Goal: Task Accomplishment & Management: Manage account settings

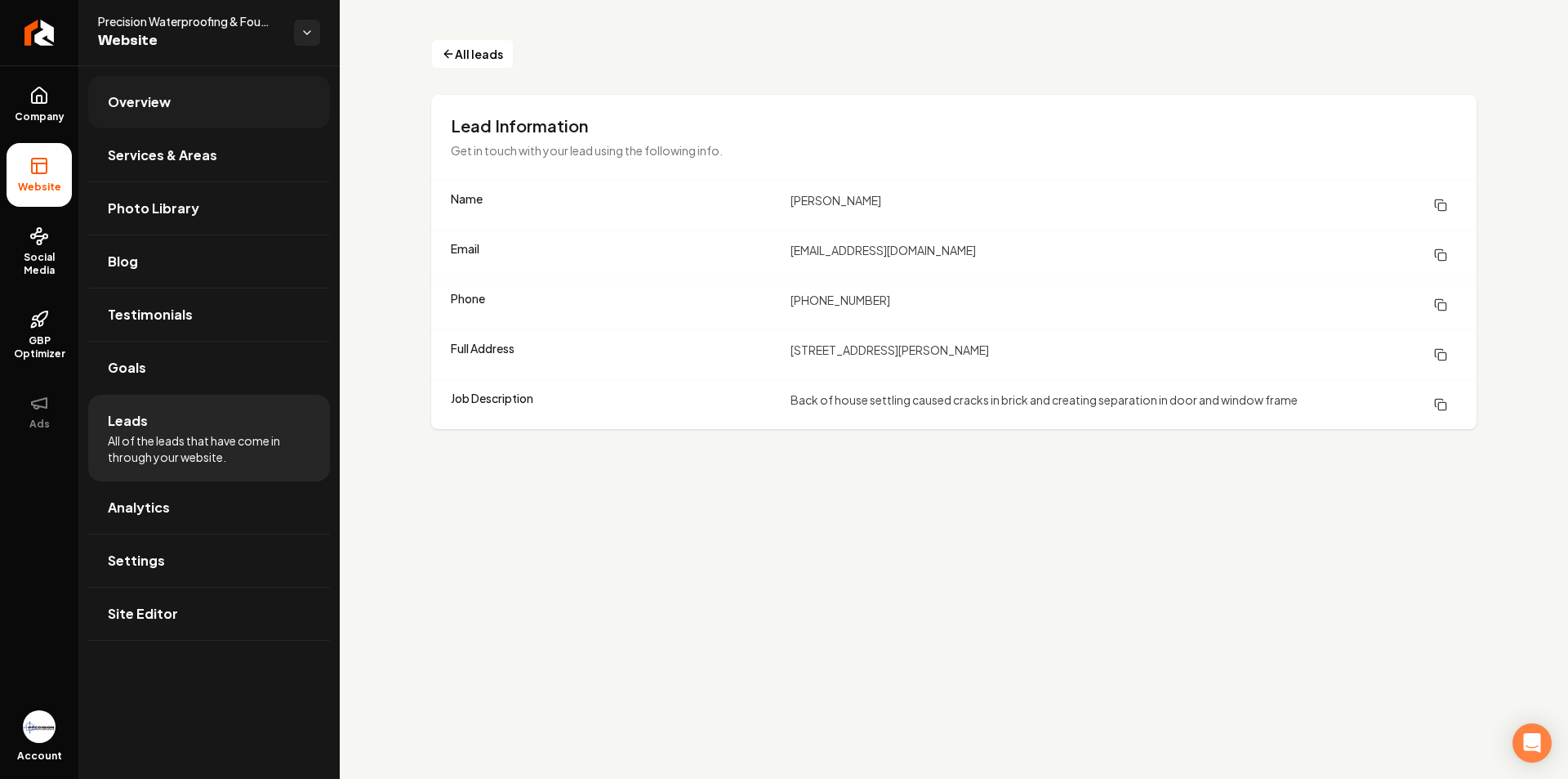
click at [137, 117] on link "Overview" at bounding box center [209, 102] width 241 height 53
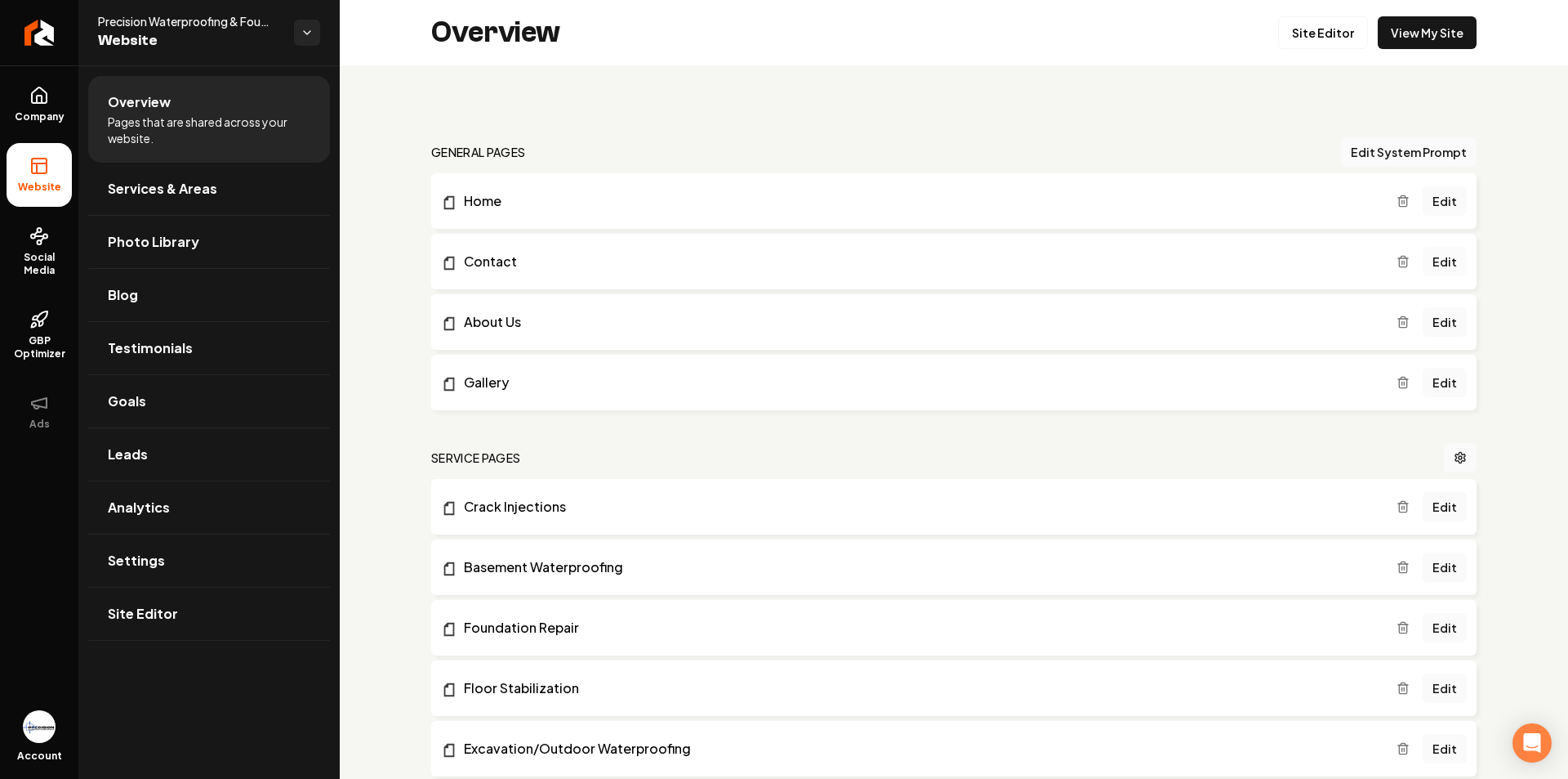
click at [1427, 260] on link "Edit" at bounding box center [1445, 261] width 44 height 30
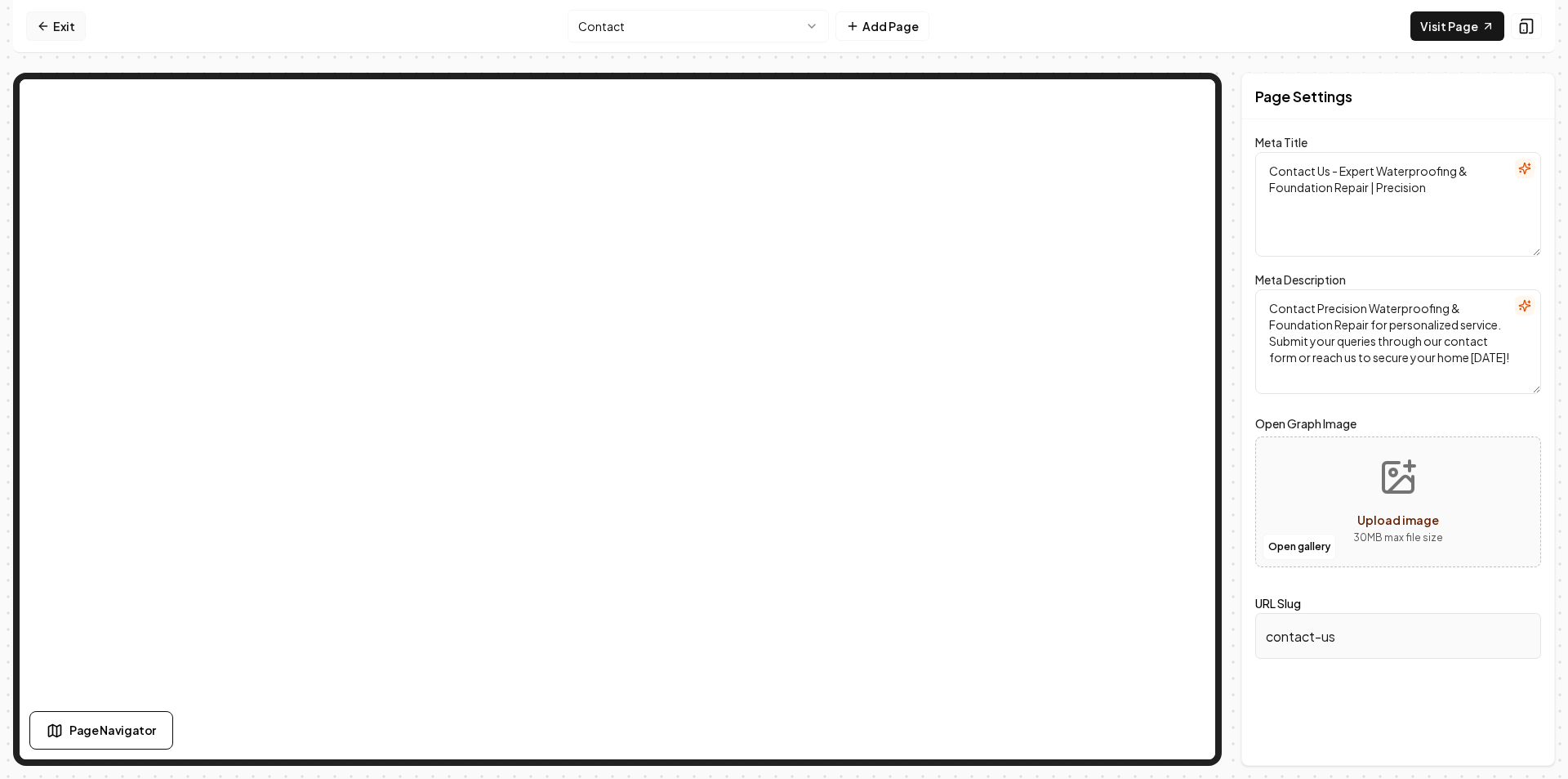
click at [47, 26] on icon at bounding box center [42, 26] width 7 height 0
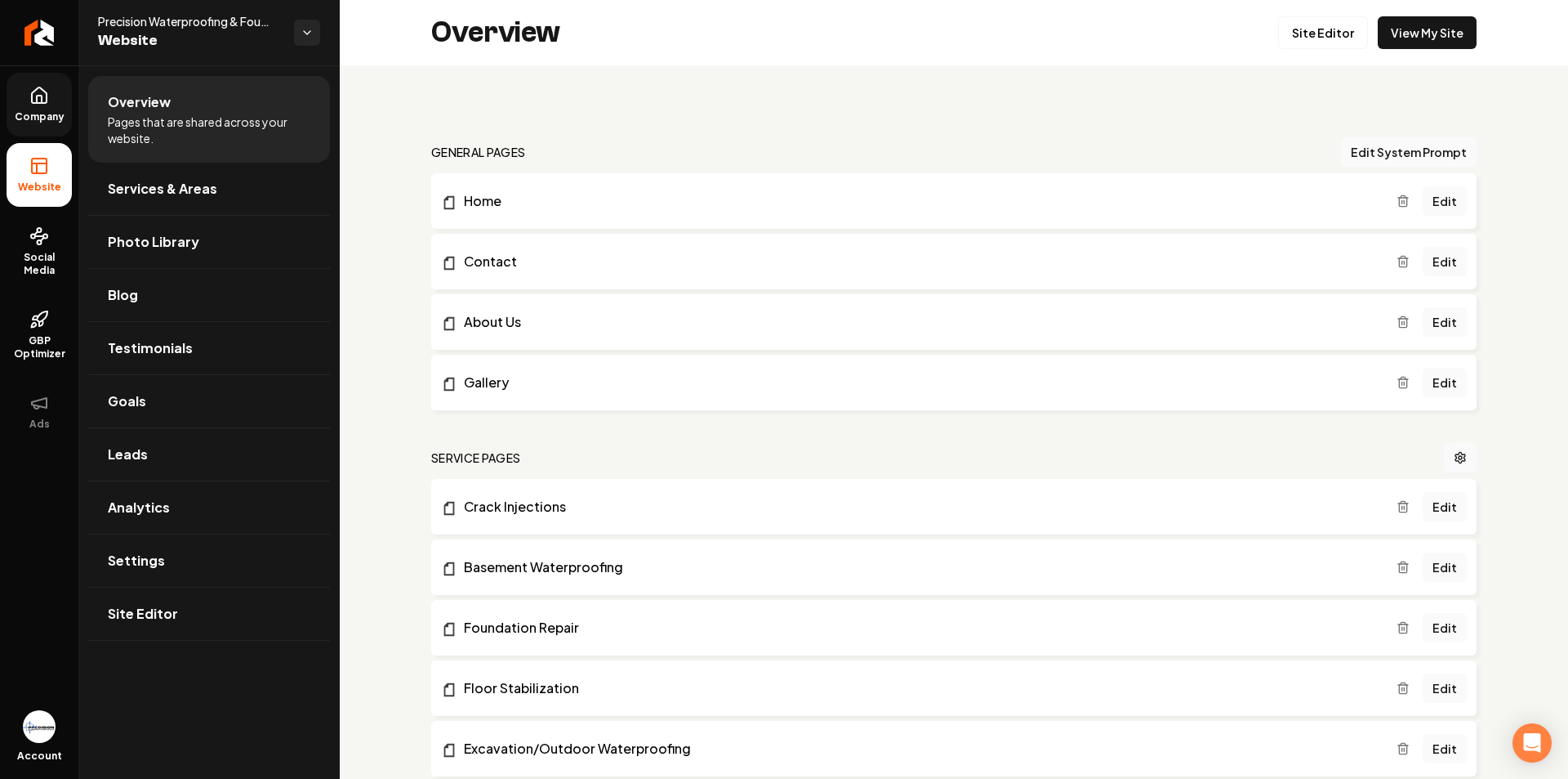
click at [44, 99] on icon at bounding box center [40, 95] width 20 height 20
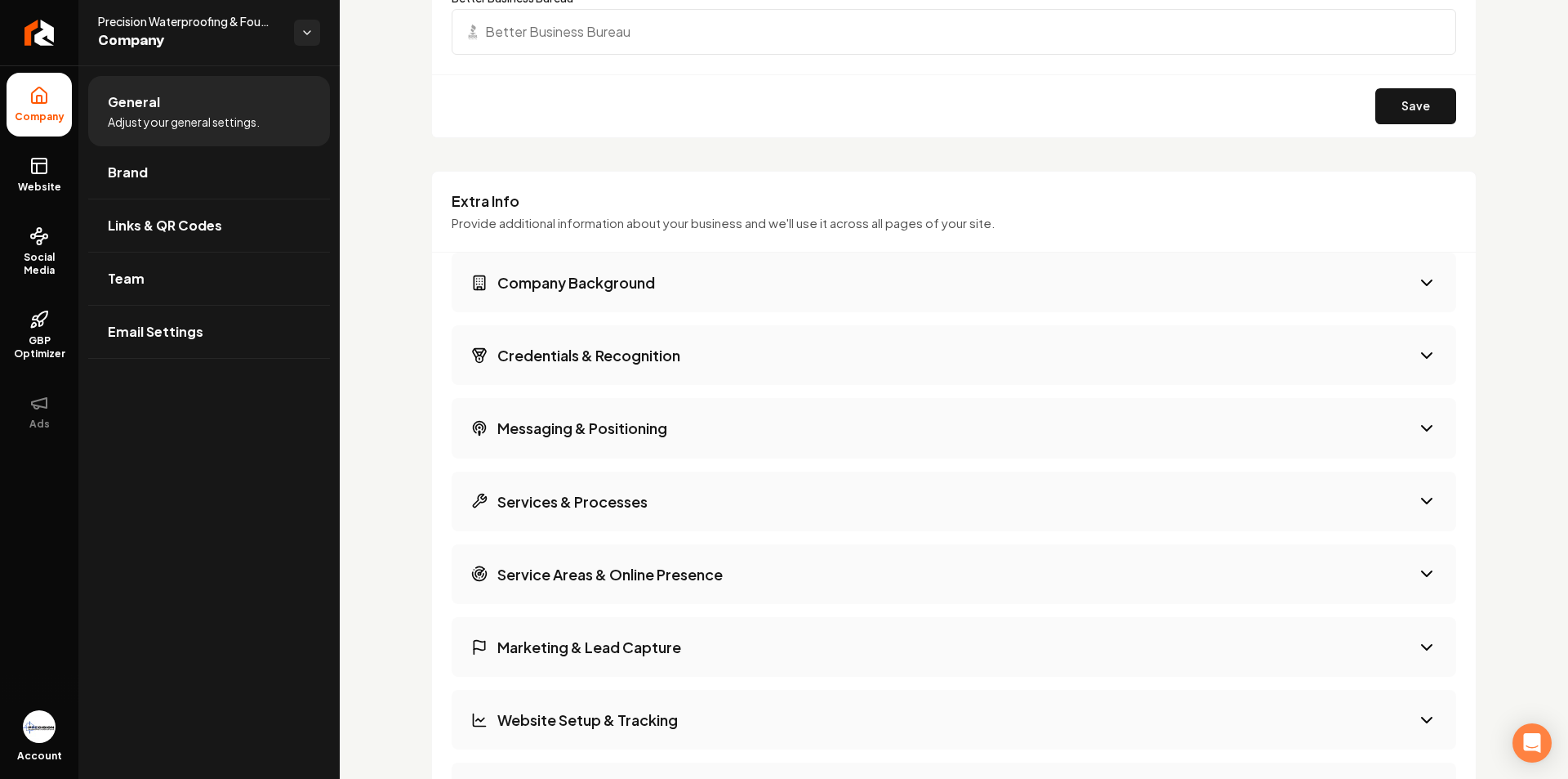
scroll to position [1961, 0]
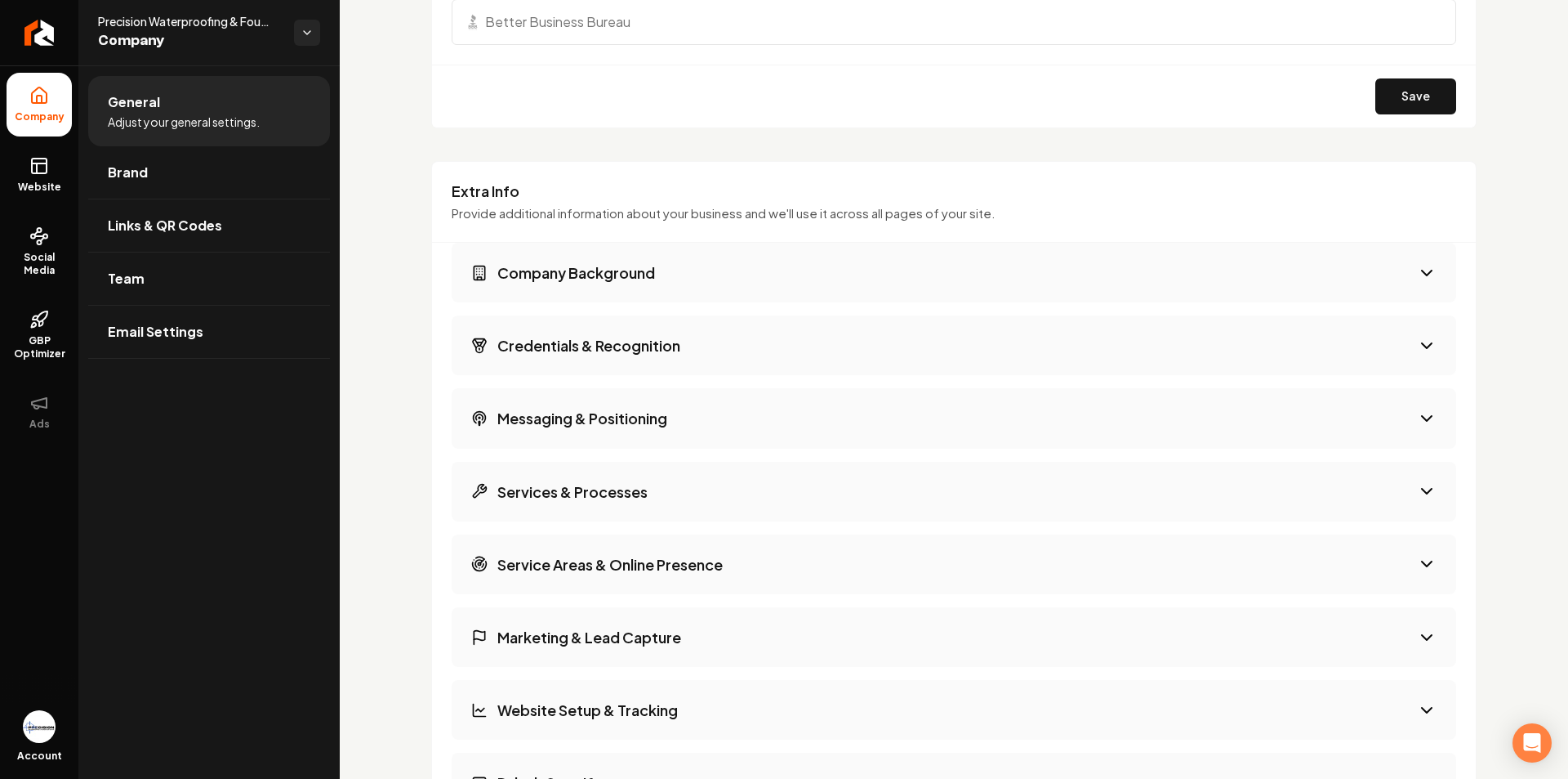
click at [164, 24] on span "Precision Waterproofing & Foundation Repair" at bounding box center [190, 21] width 183 height 16
click at [299, 36] on html "Company Website Social Media GBP Optimizer Ads Account Precision Waterproofing …" at bounding box center [784, 390] width 1568 height 779
click at [221, 45] on html "Company Website Social Media GBP Optimizer Ads Account Precision Waterproofing …" at bounding box center [784, 390] width 1568 height 779
click at [160, 108] on li "General Adjust your general settings." at bounding box center [209, 111] width 241 height 71
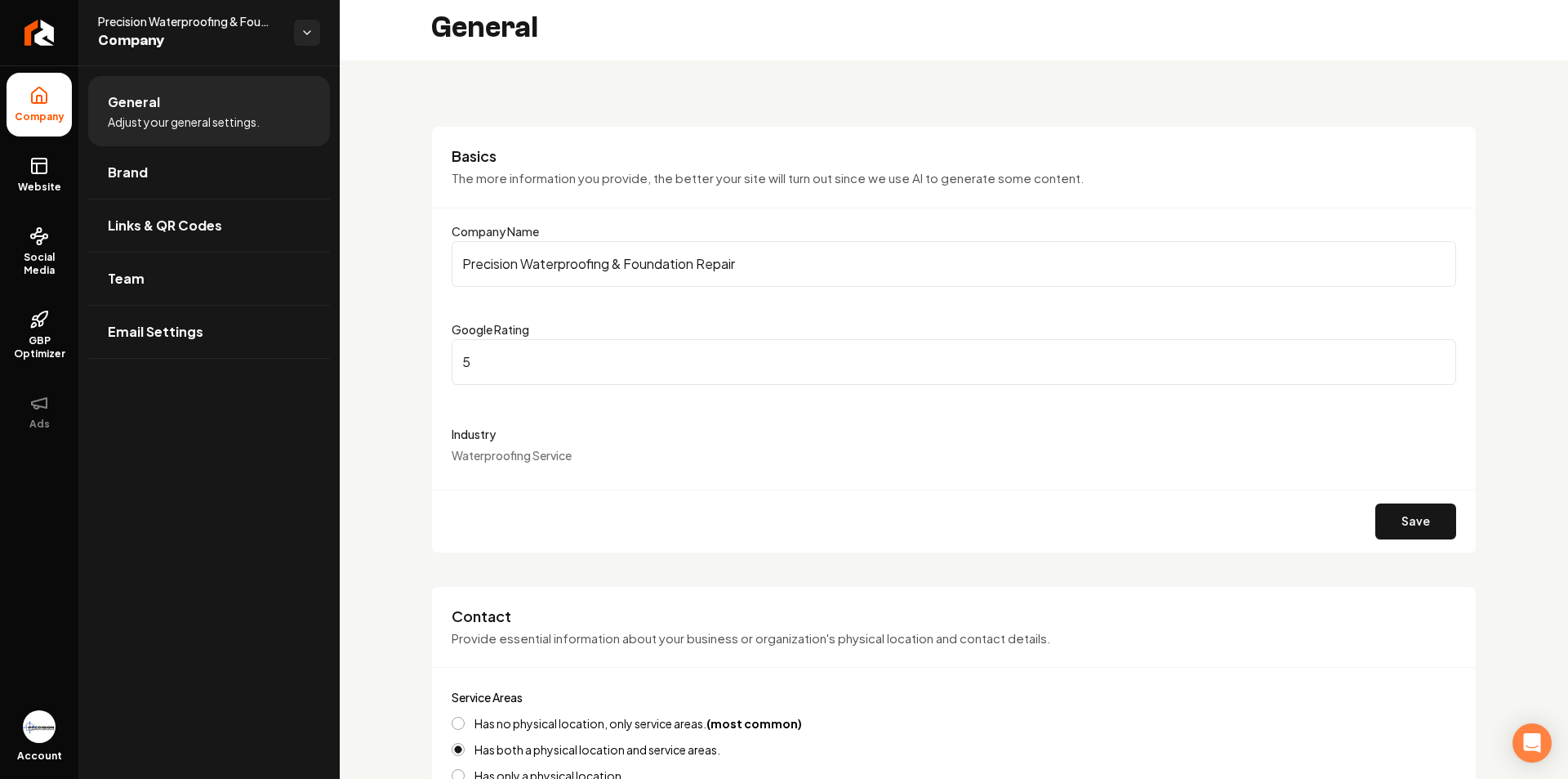
scroll to position [0, 0]
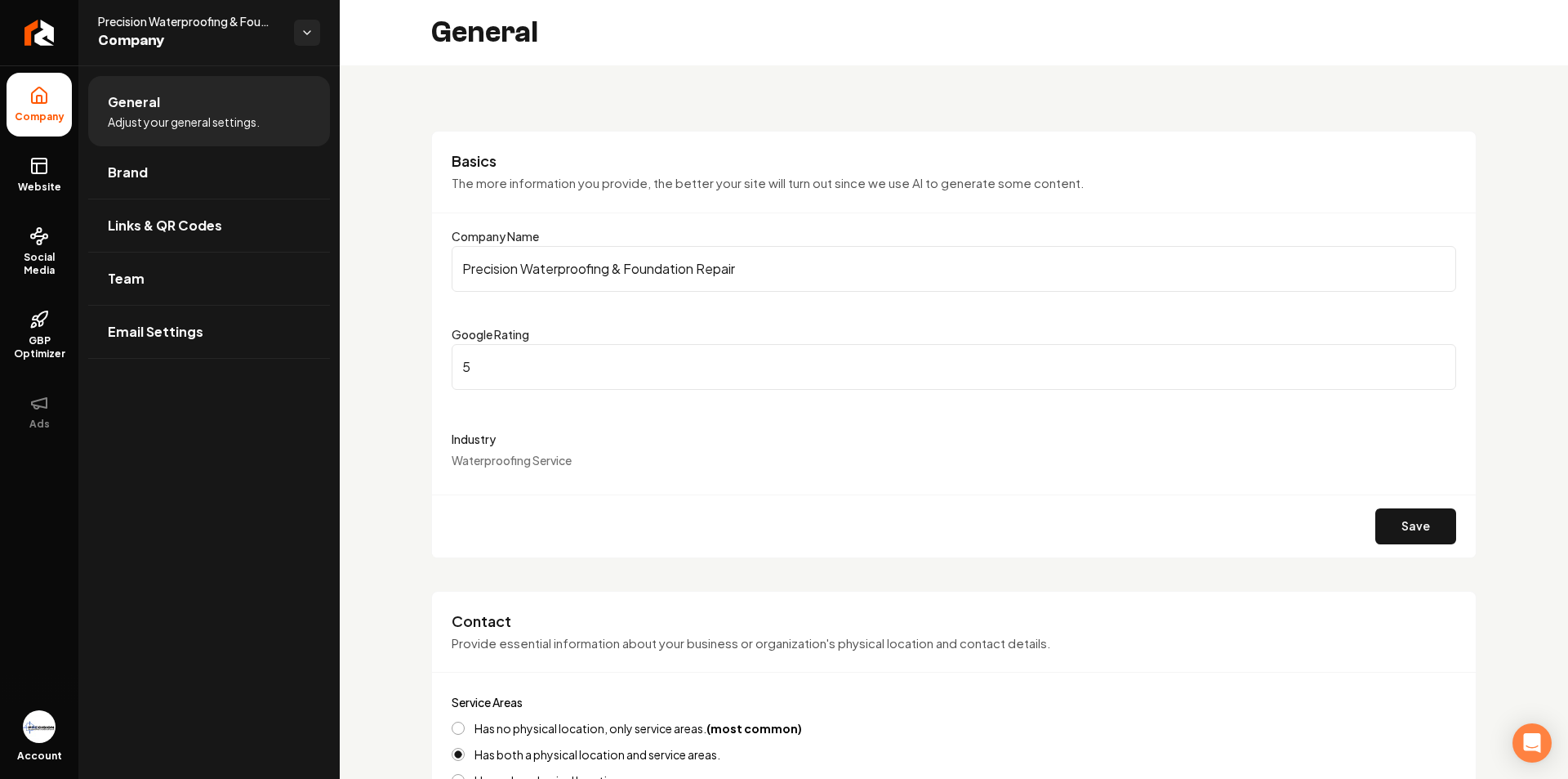
click at [515, 445] on label "Industry" at bounding box center [954, 439] width 1005 height 20
click at [667, 431] on label "Industry" at bounding box center [954, 439] width 1005 height 20
click at [485, 432] on label "Industry" at bounding box center [954, 439] width 1005 height 20
click at [487, 452] on div "Industry Waterproofing Service" at bounding box center [954, 448] width 1005 height 39
click at [249, 115] on span "Adjust your general settings." at bounding box center [184, 121] width 152 height 16
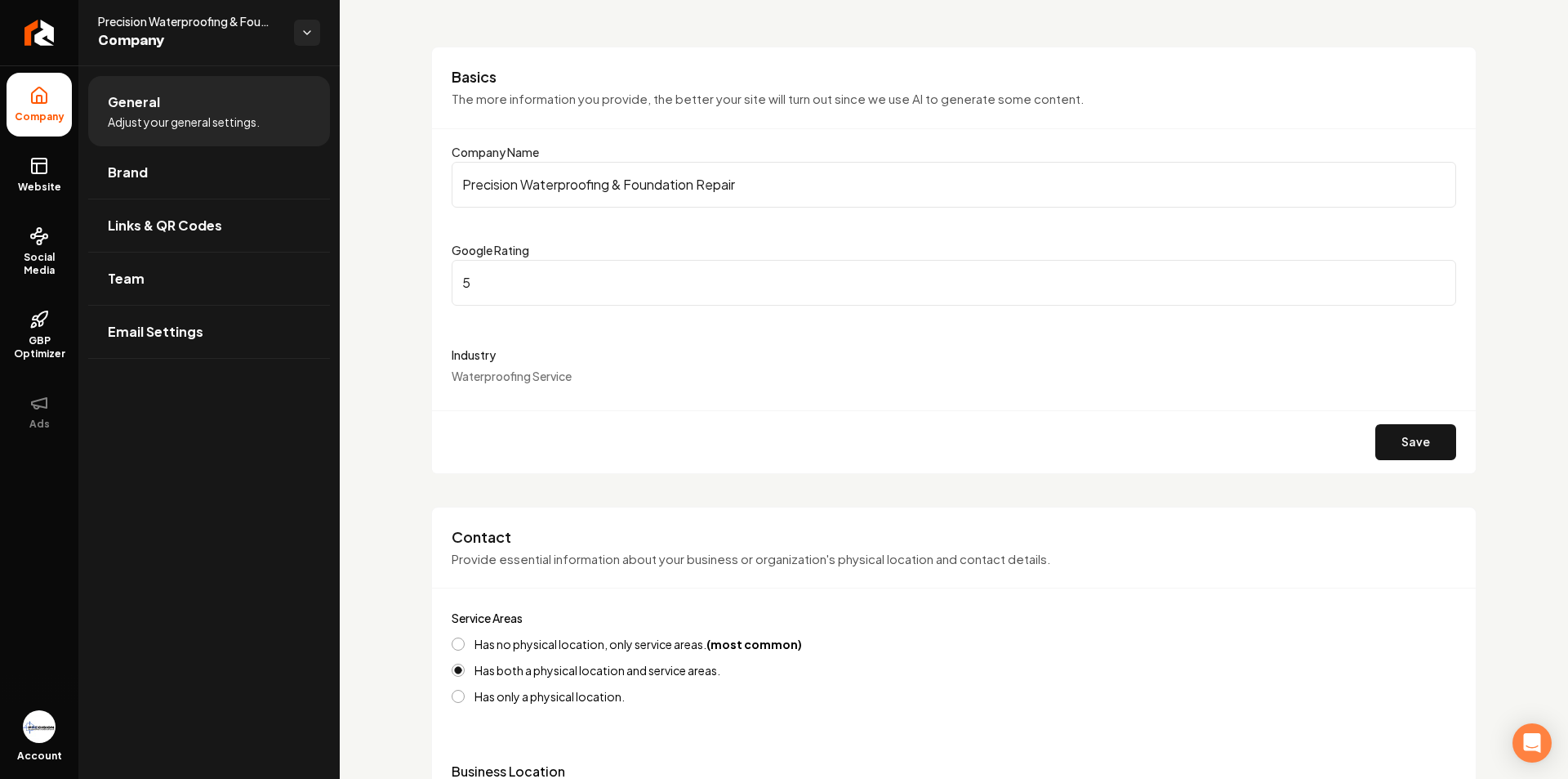
scroll to position [245, 0]
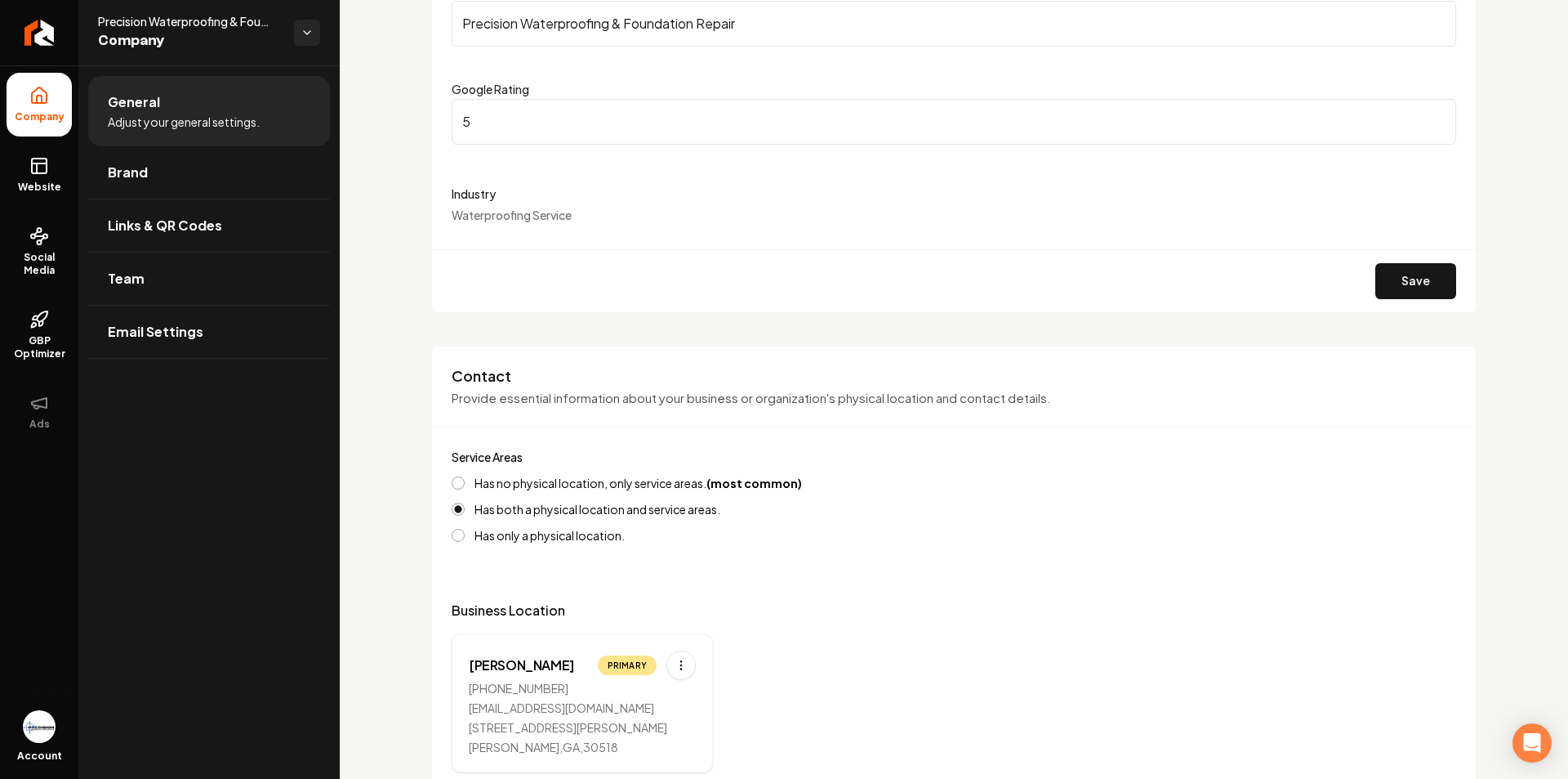
click at [535, 215] on span "Waterproofing Service" at bounding box center [511, 215] width 120 height 15
click at [513, 201] on div "Industry Waterproofing Service" at bounding box center [954, 203] width 1005 height 39
click at [499, 202] on label "Industry" at bounding box center [954, 194] width 1005 height 20
click at [491, 199] on label "Industry" at bounding box center [954, 194] width 1005 height 20
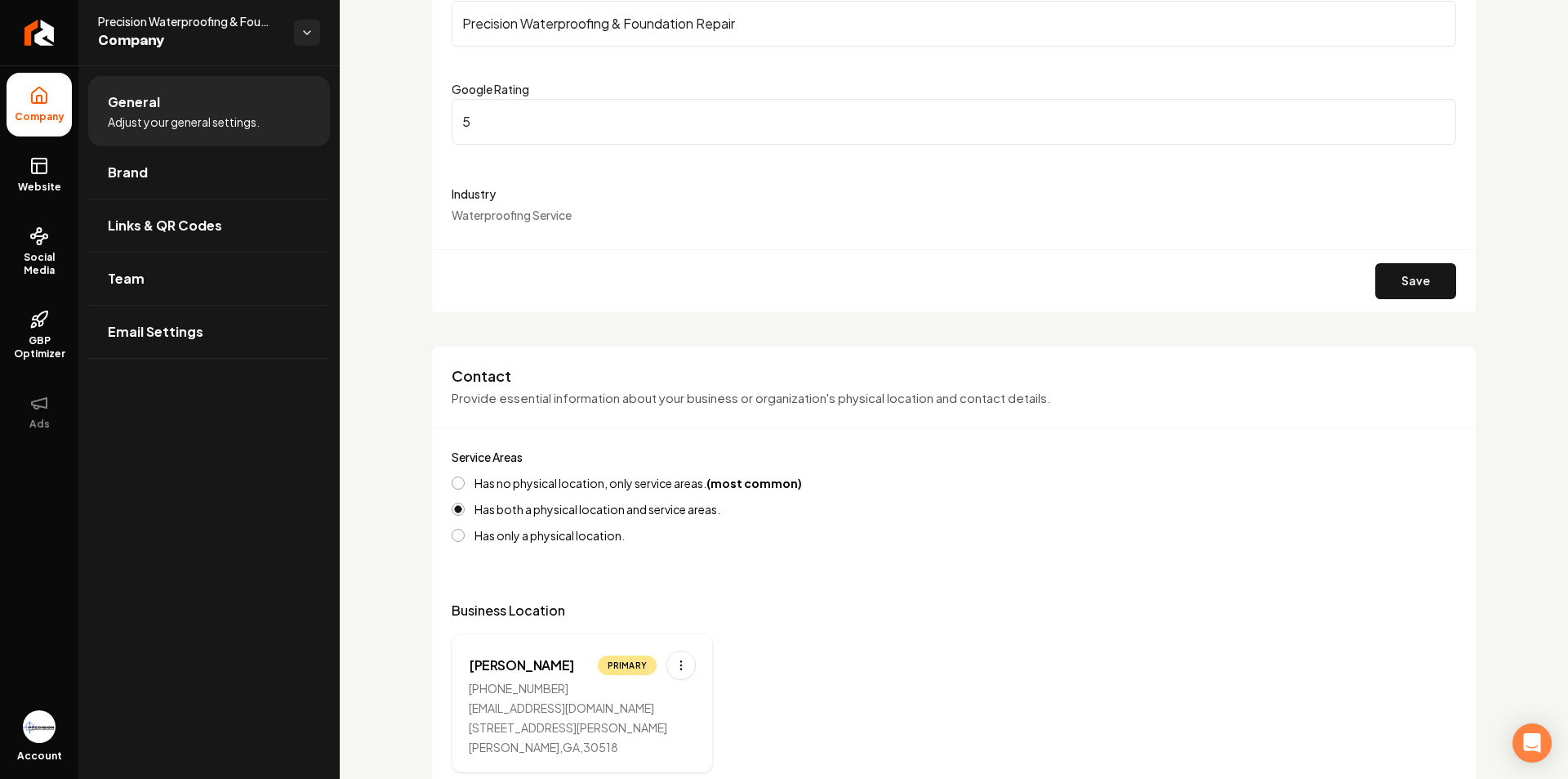
click at [489, 195] on label "Industry" at bounding box center [954, 194] width 1005 height 20
click at [41, 732] on img "Open user button" at bounding box center [39, 726] width 33 height 33
click at [39, 236] on icon at bounding box center [39, 236] width 8 height 0
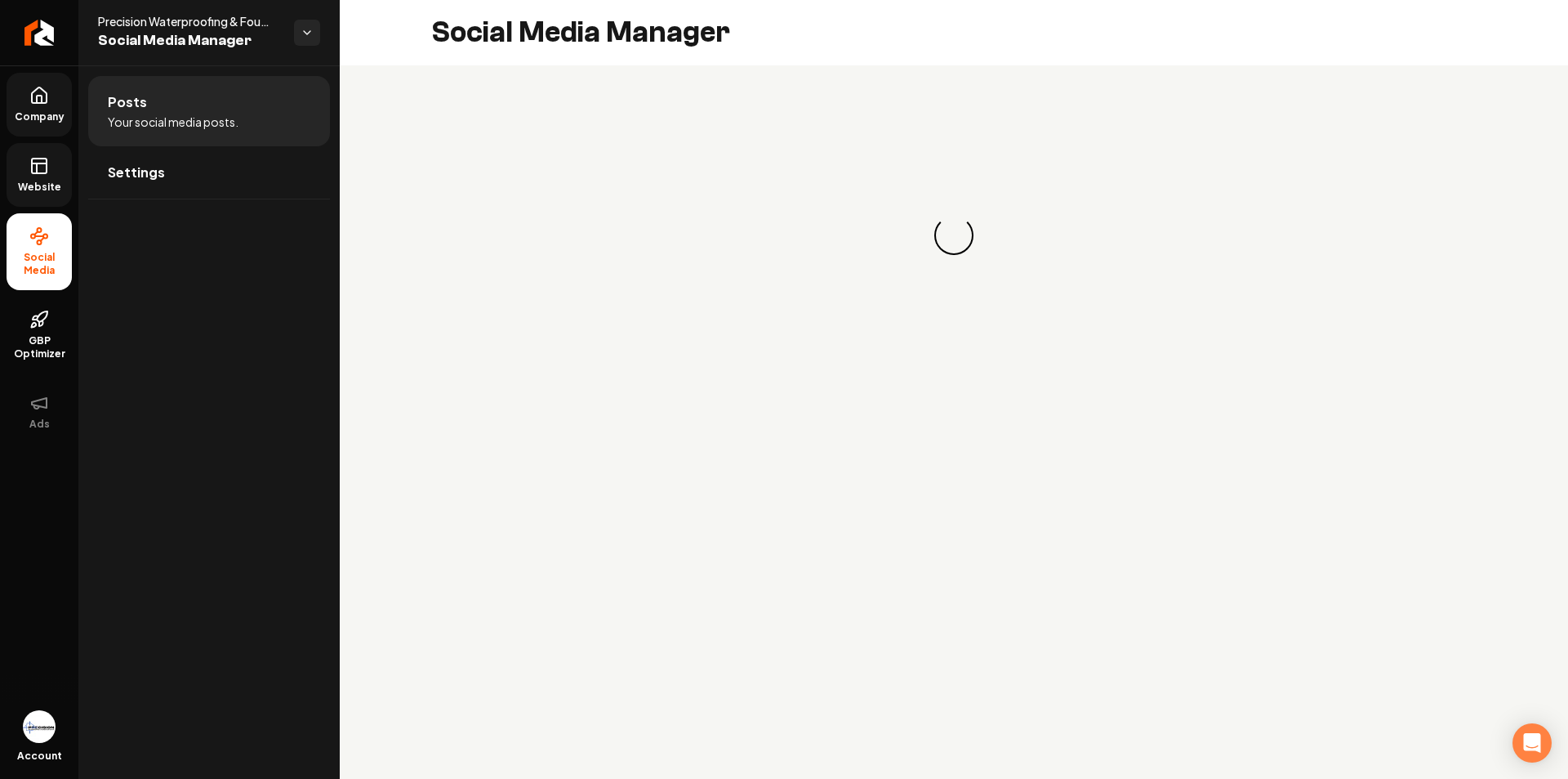
click at [55, 170] on link "Website" at bounding box center [40, 175] width 66 height 64
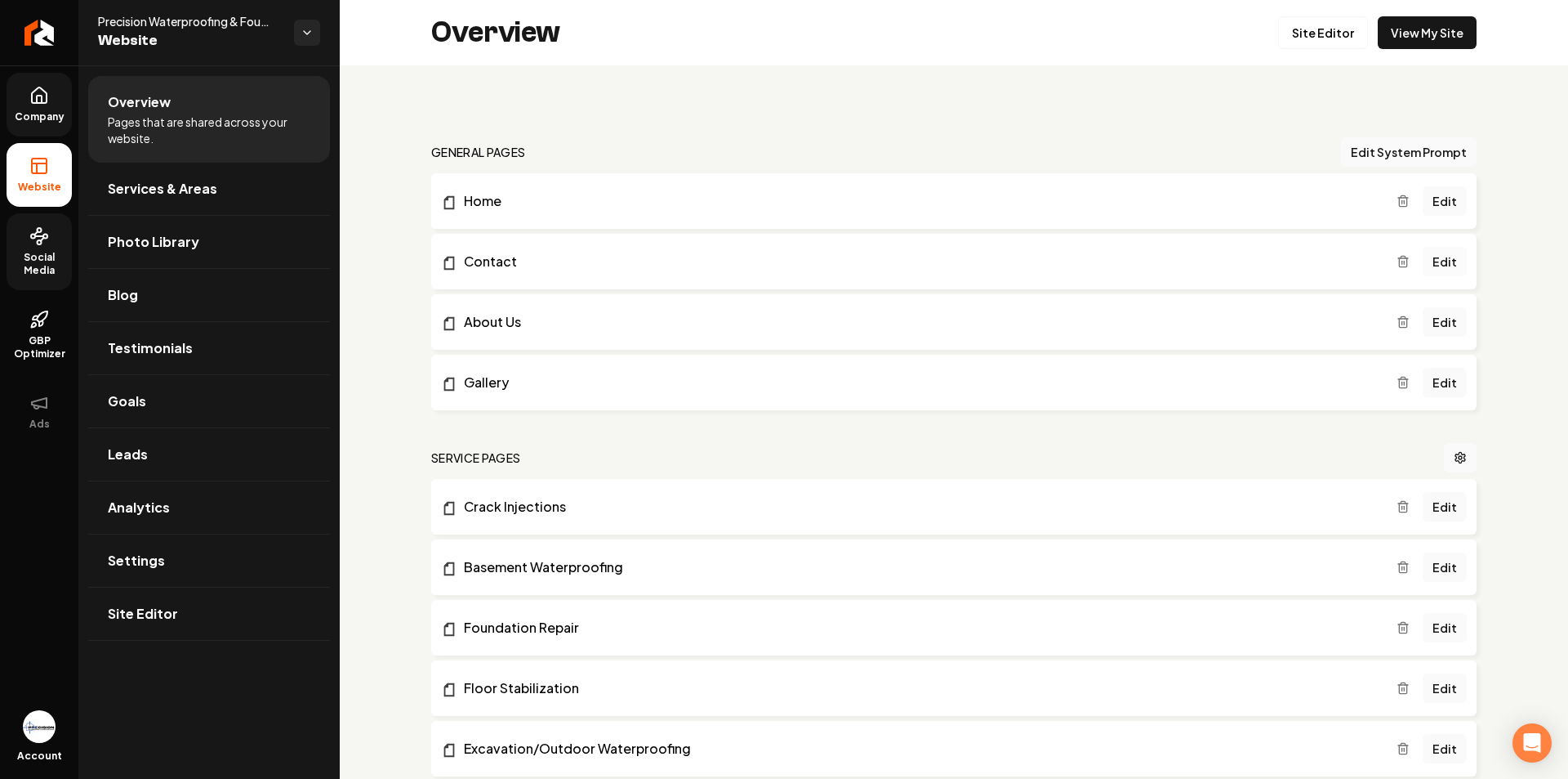
click at [1430, 255] on link "Edit" at bounding box center [1445, 261] width 44 height 30
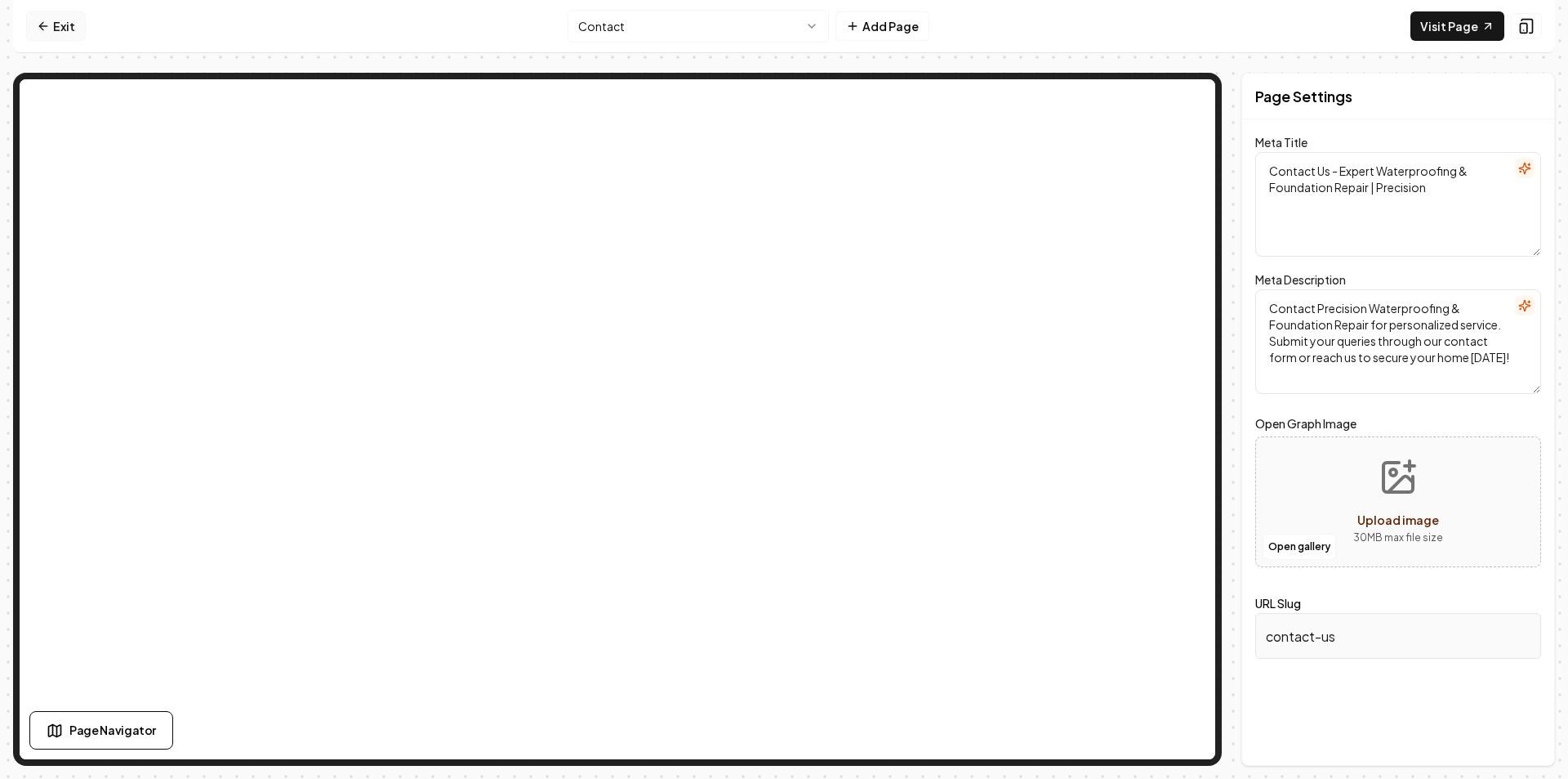
click at [52, 24] on link "Exit" at bounding box center [56, 27] width 60 height 30
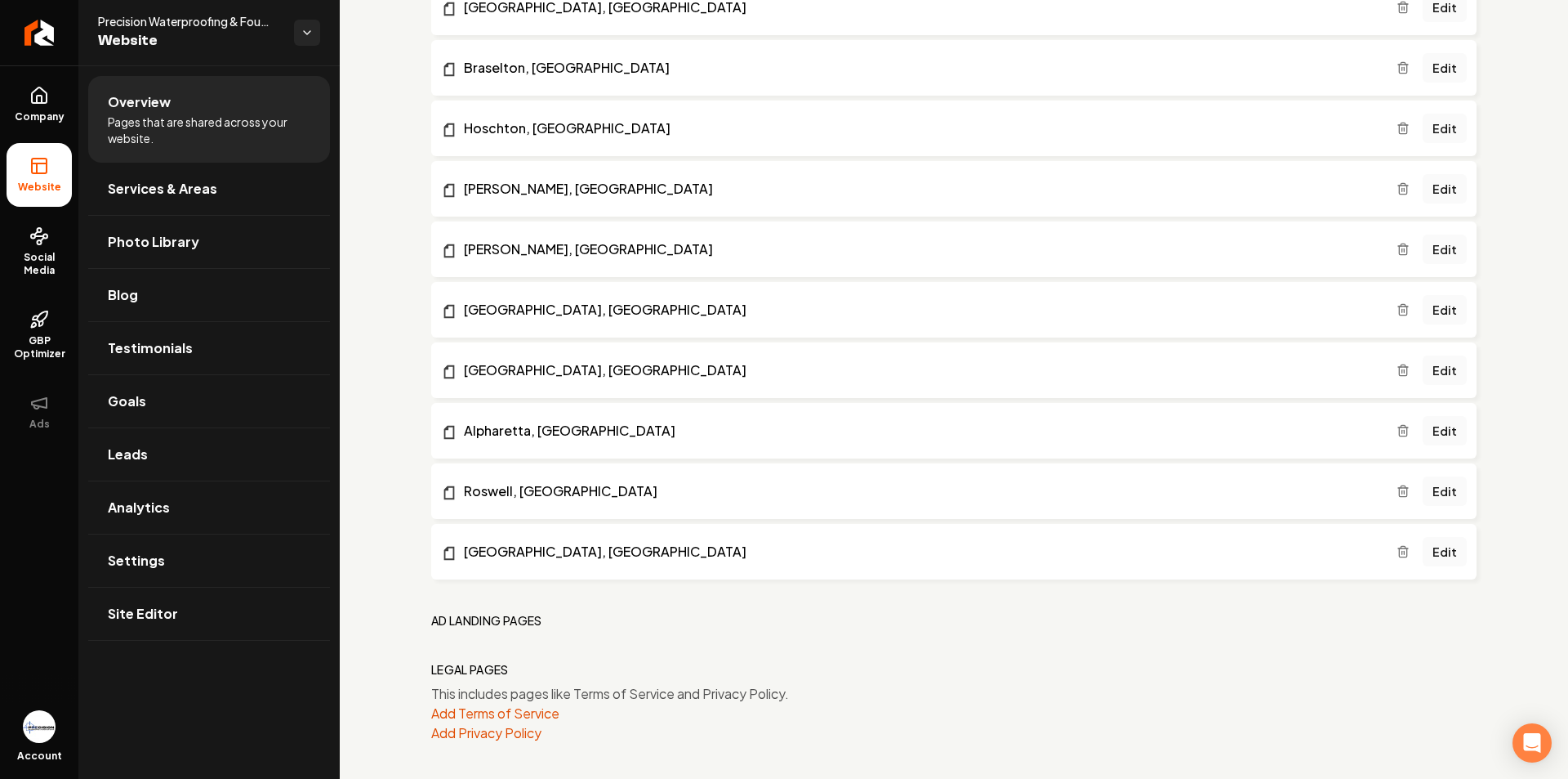
scroll to position [2079, 0]
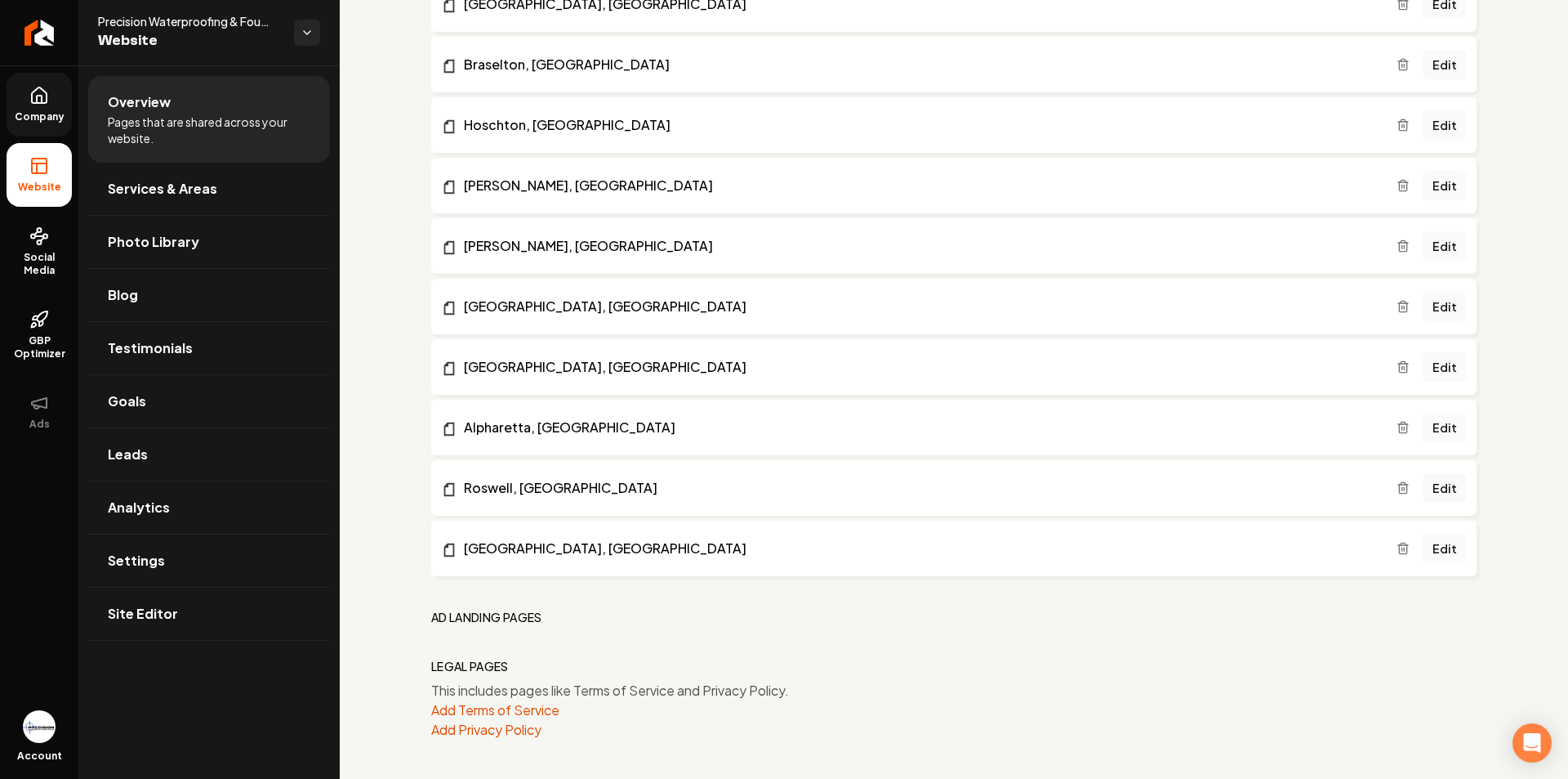
click at [50, 113] on span "Company" at bounding box center [39, 116] width 63 height 13
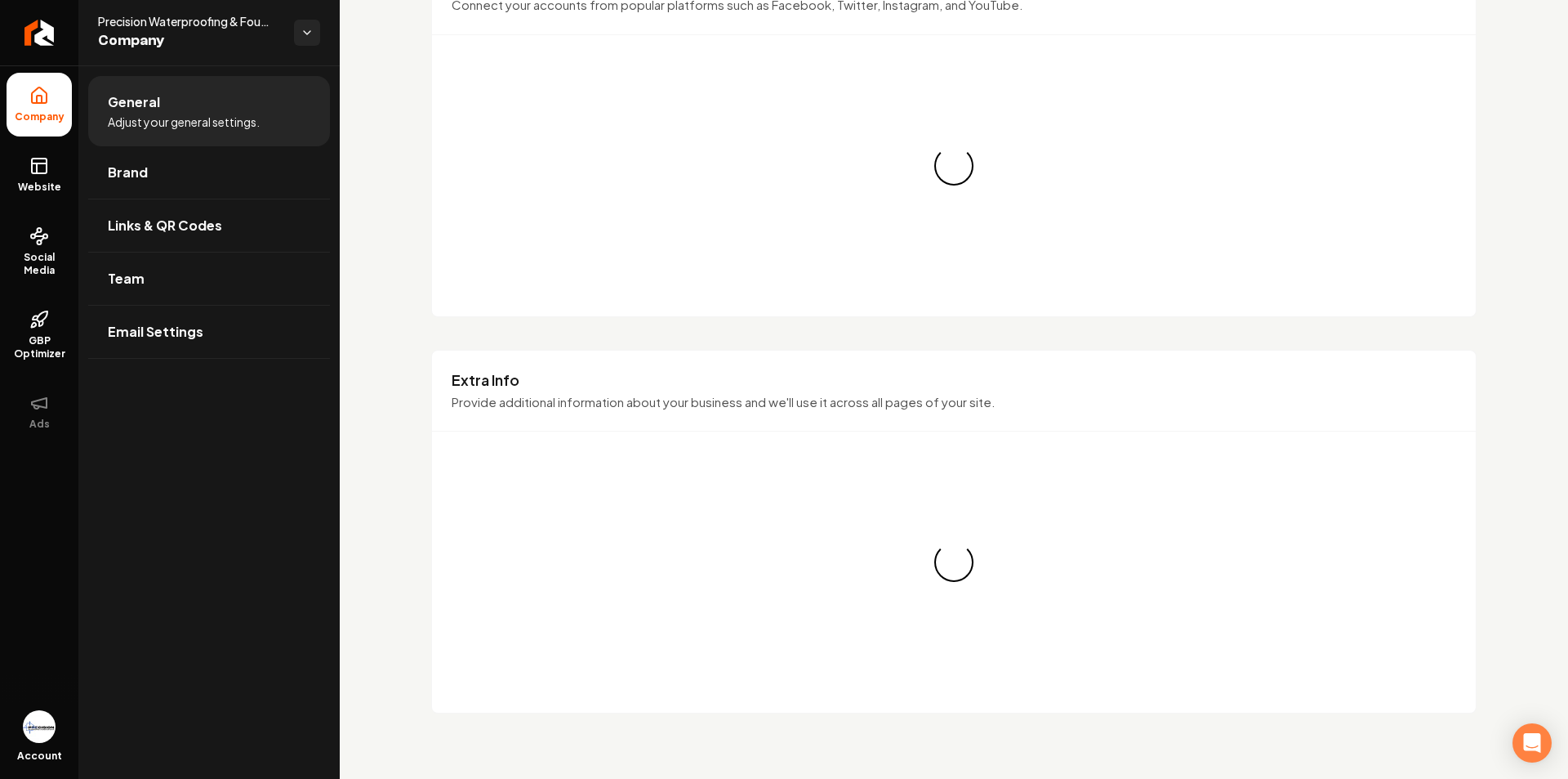
scroll to position [2079, 0]
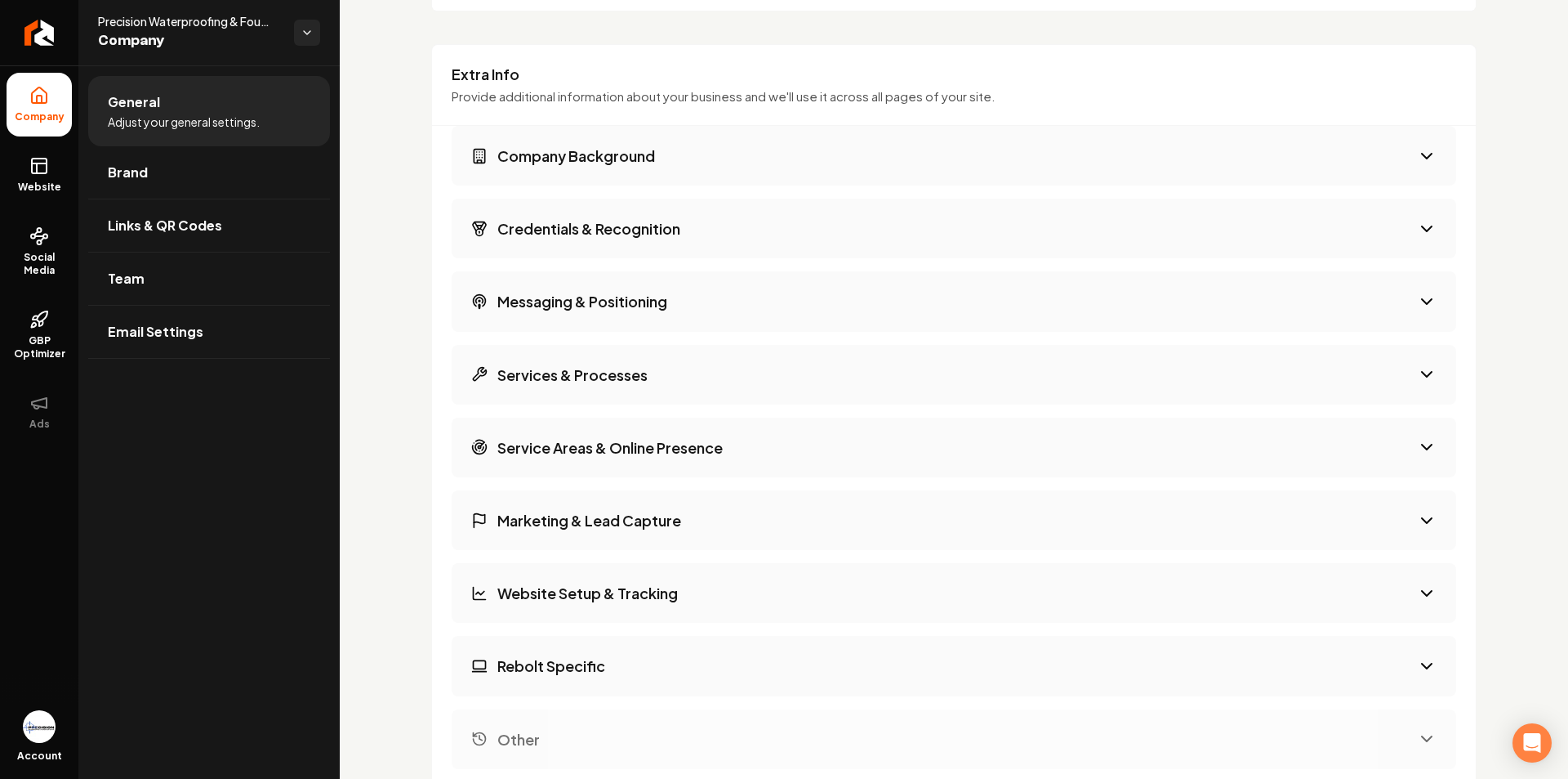
click at [1417, 160] on icon "Main content area" at bounding box center [1427, 156] width 20 height 20
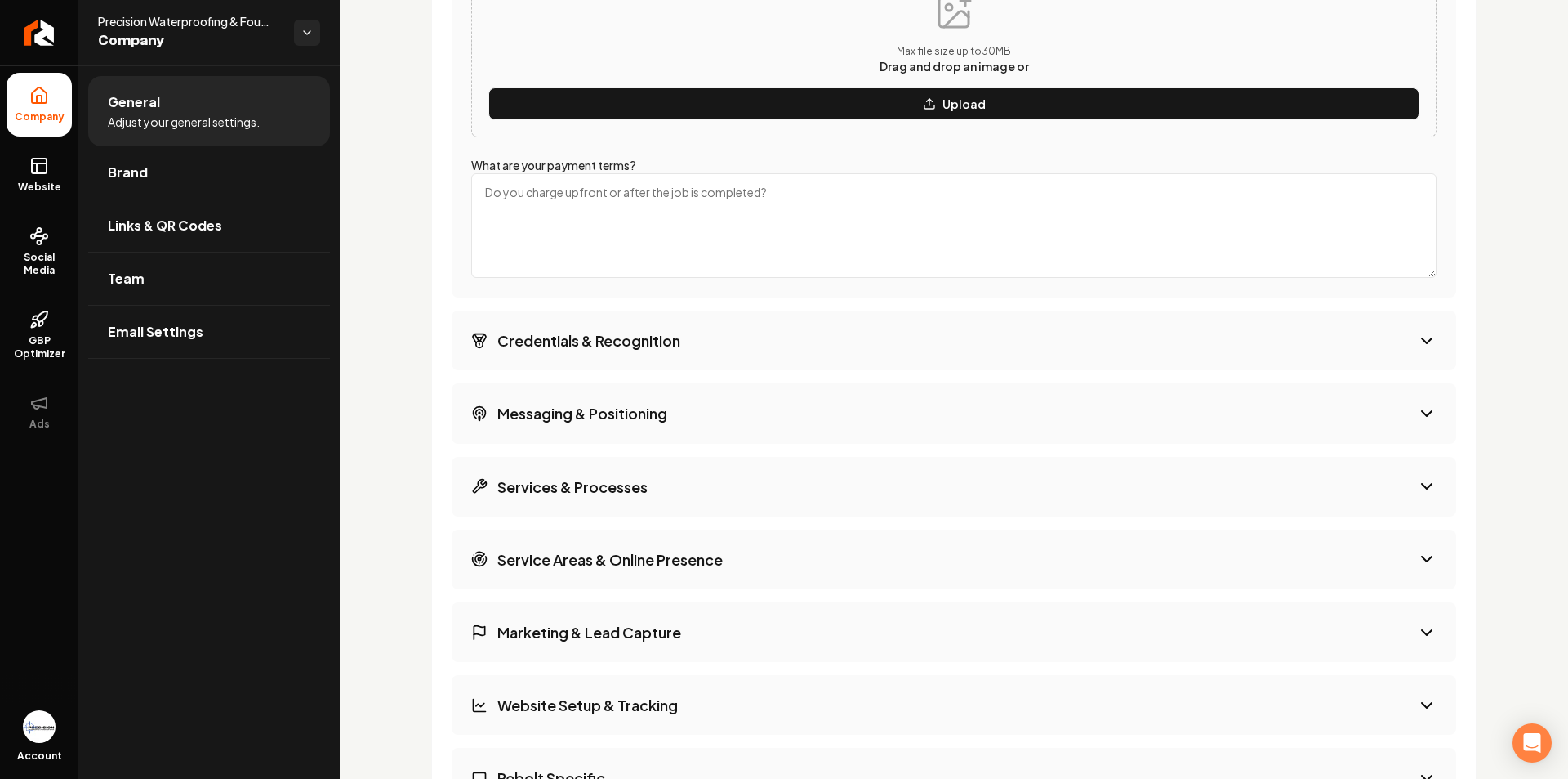
scroll to position [2978, 0]
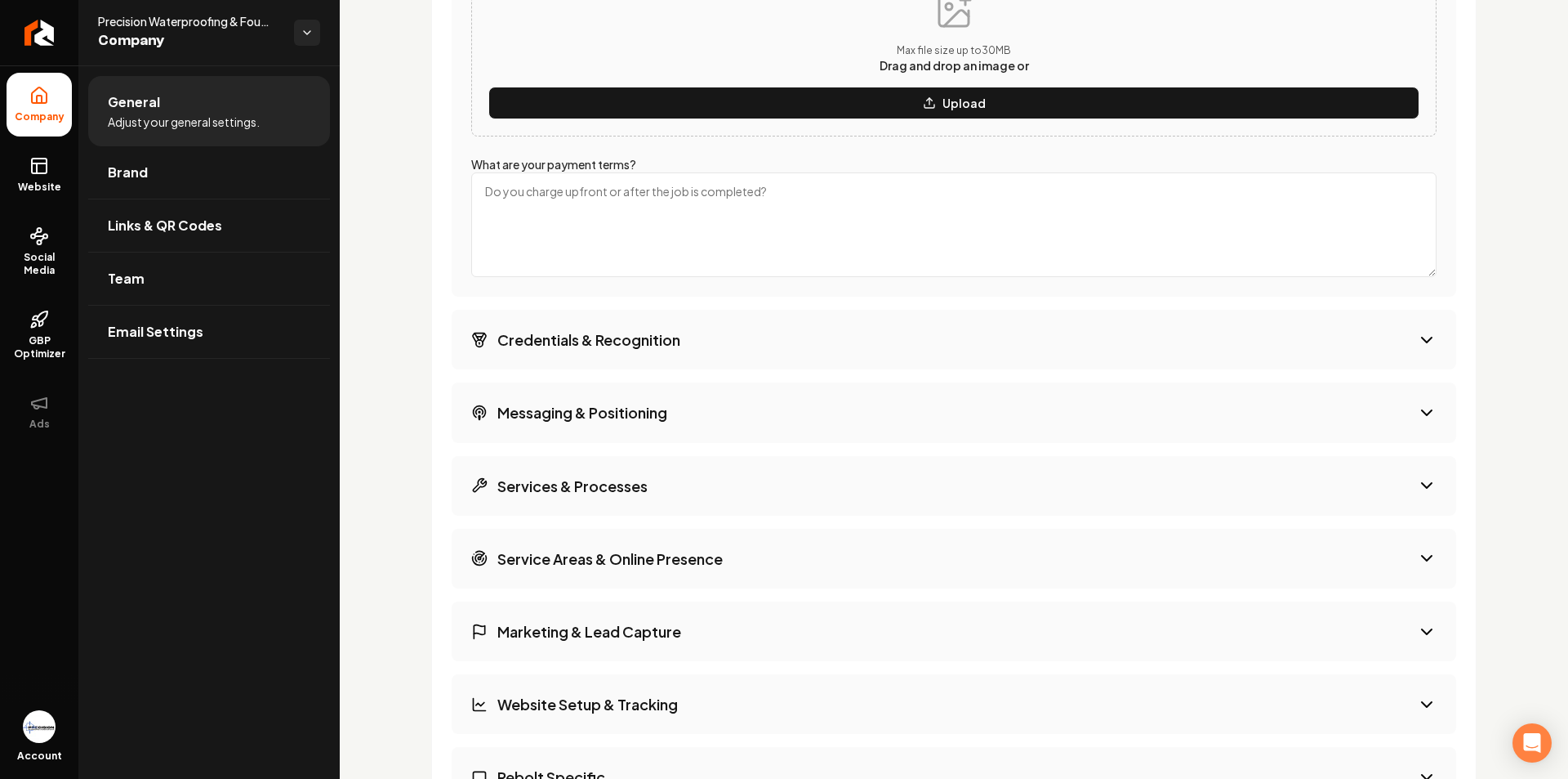
click at [1418, 346] on icon "Main content area" at bounding box center [1427, 340] width 20 height 20
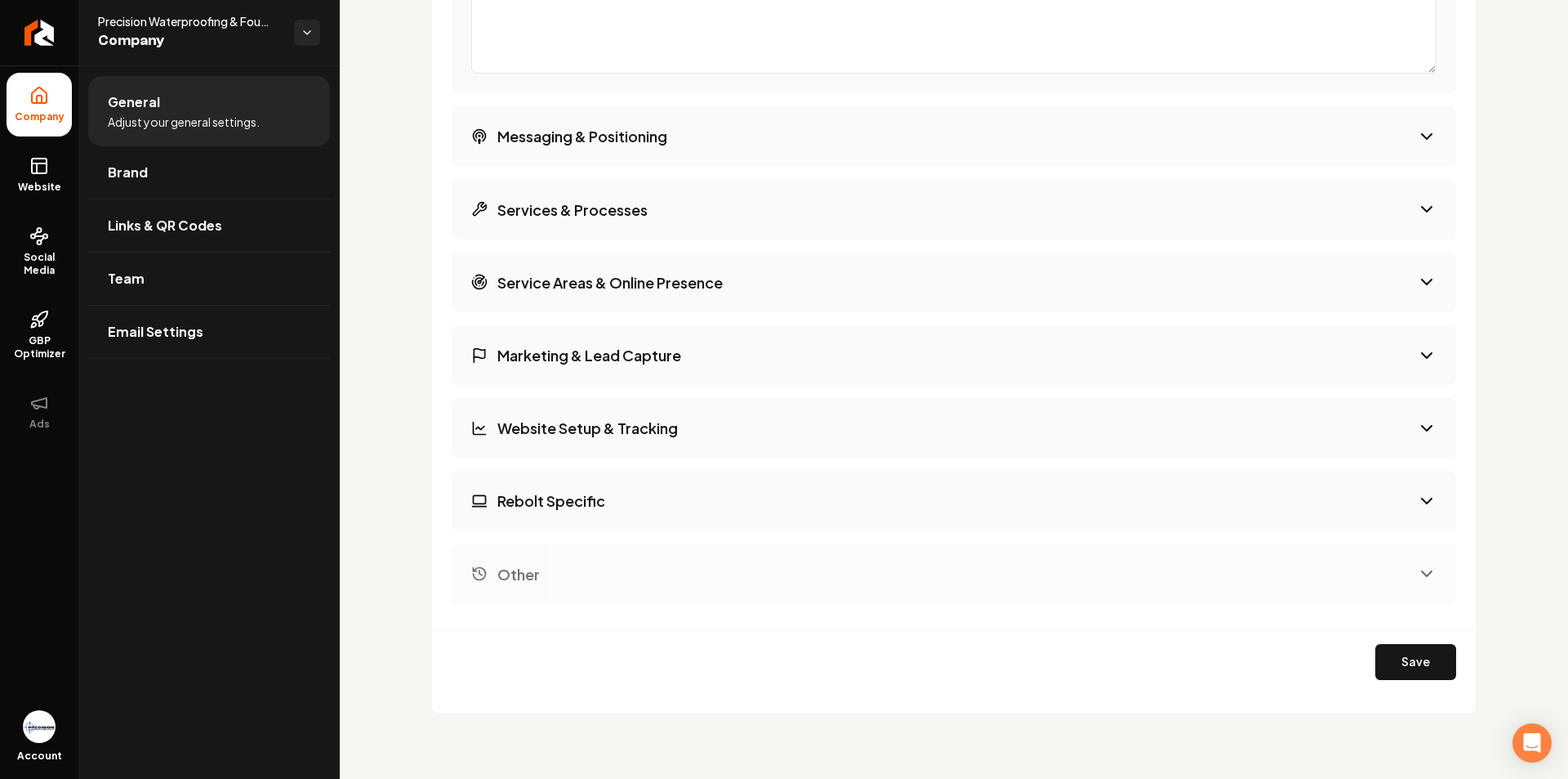
scroll to position [2244, 0]
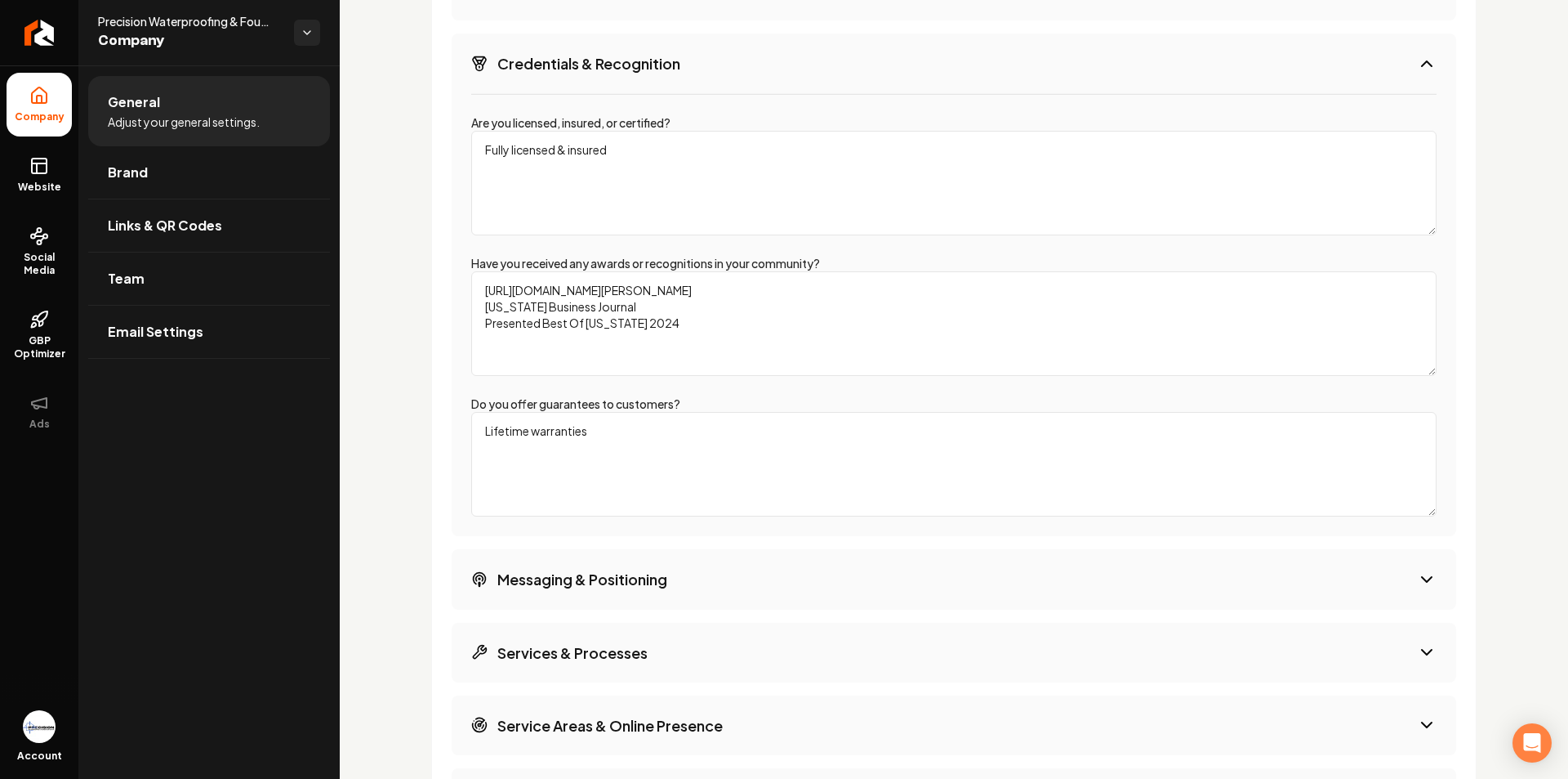
click at [1422, 578] on icon "Main content area" at bounding box center [1427, 579] width 10 height 5
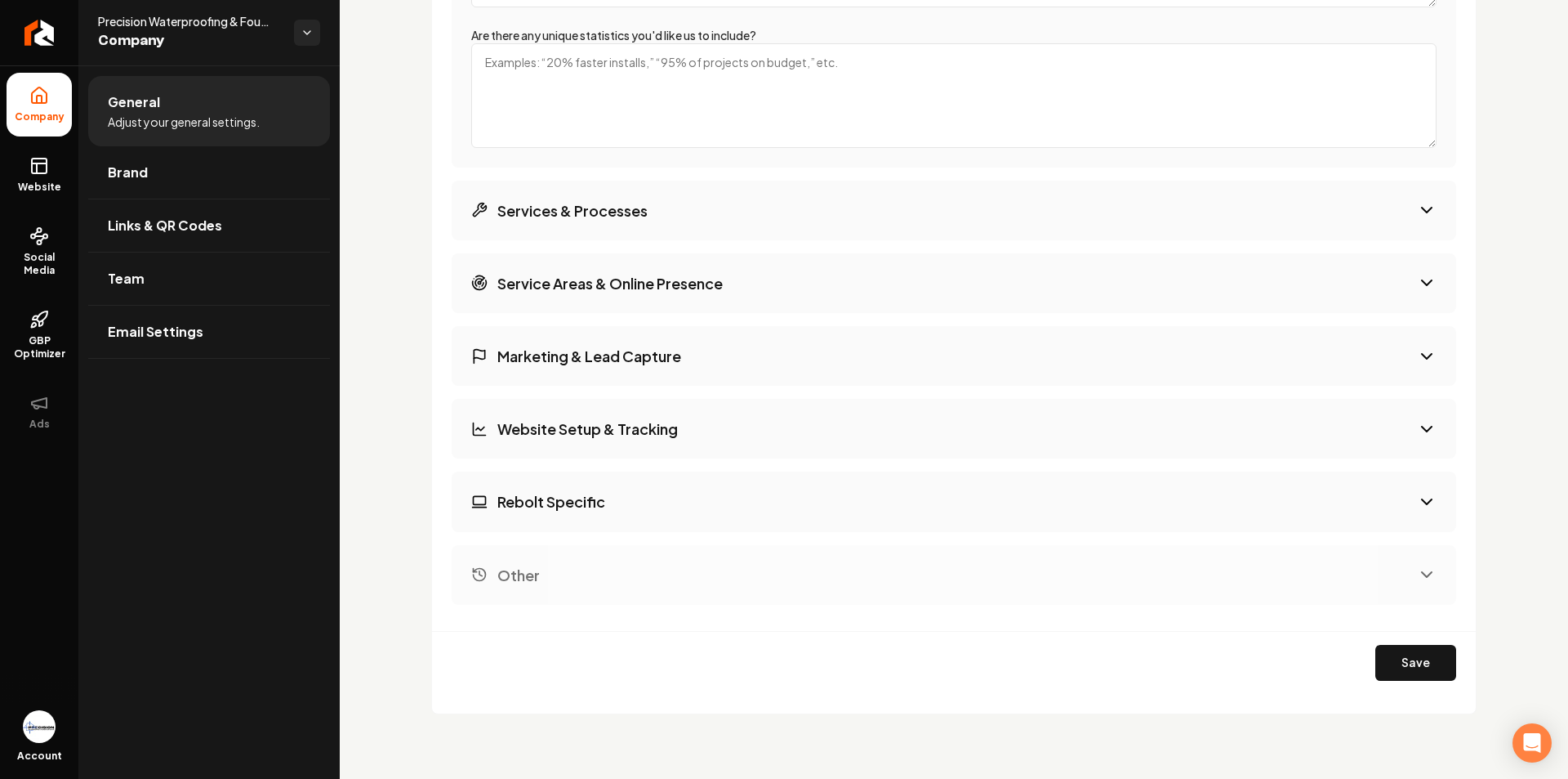
scroll to position [2687, 0]
click at [194, 182] on link "Brand" at bounding box center [209, 172] width 241 height 53
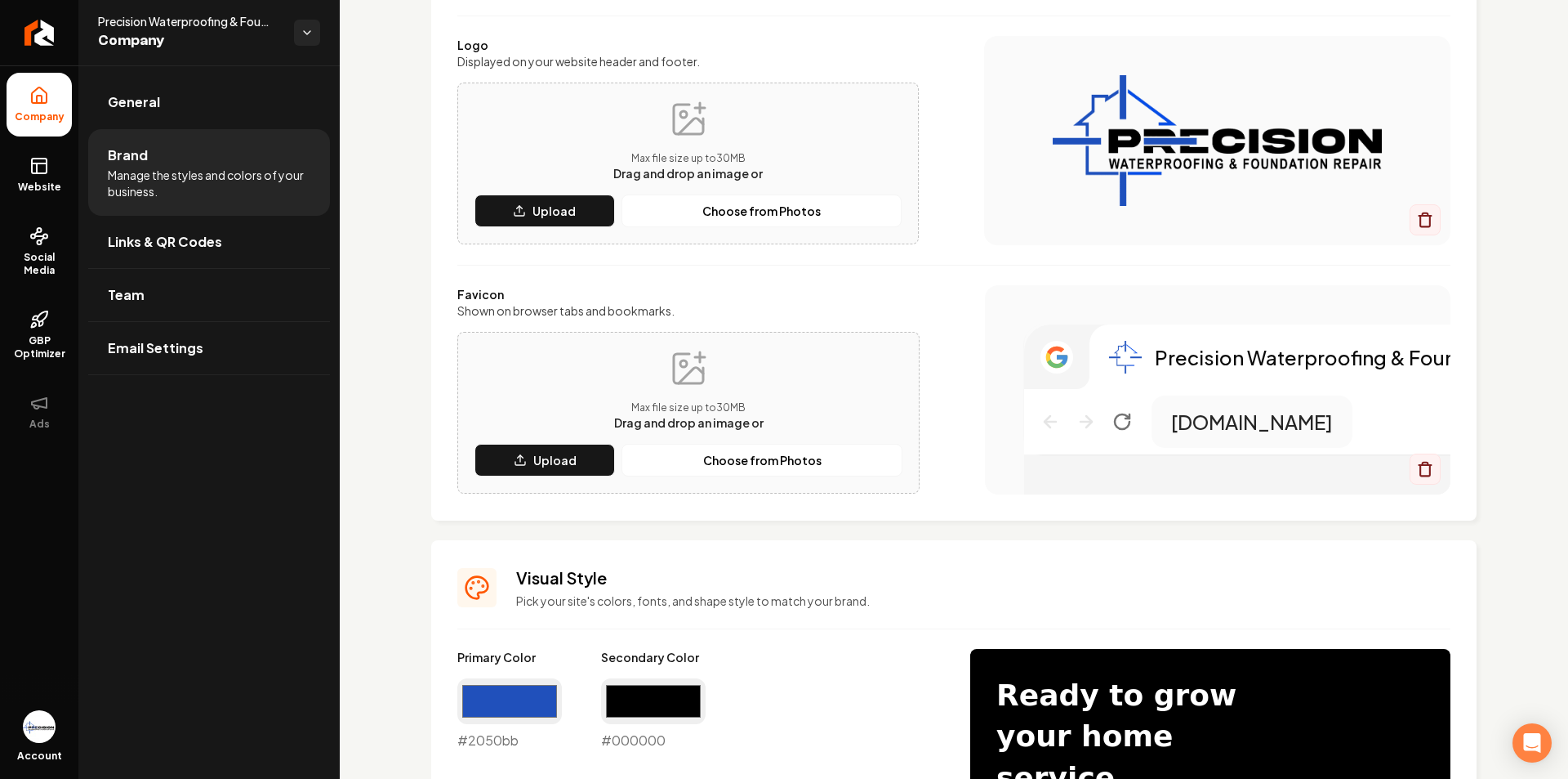
scroll to position [1111, 0]
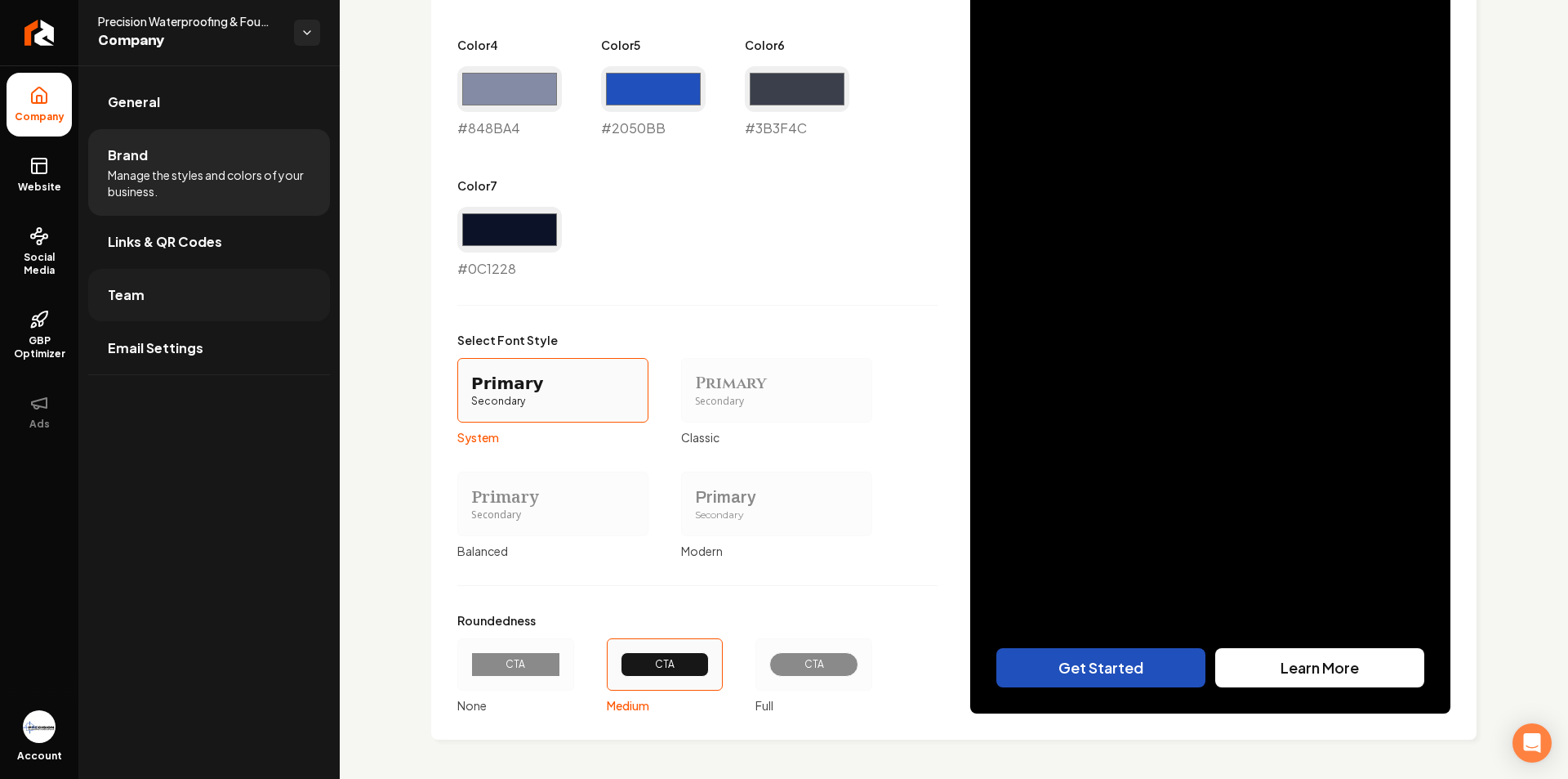
click at [156, 297] on link "Team" at bounding box center [209, 295] width 241 height 53
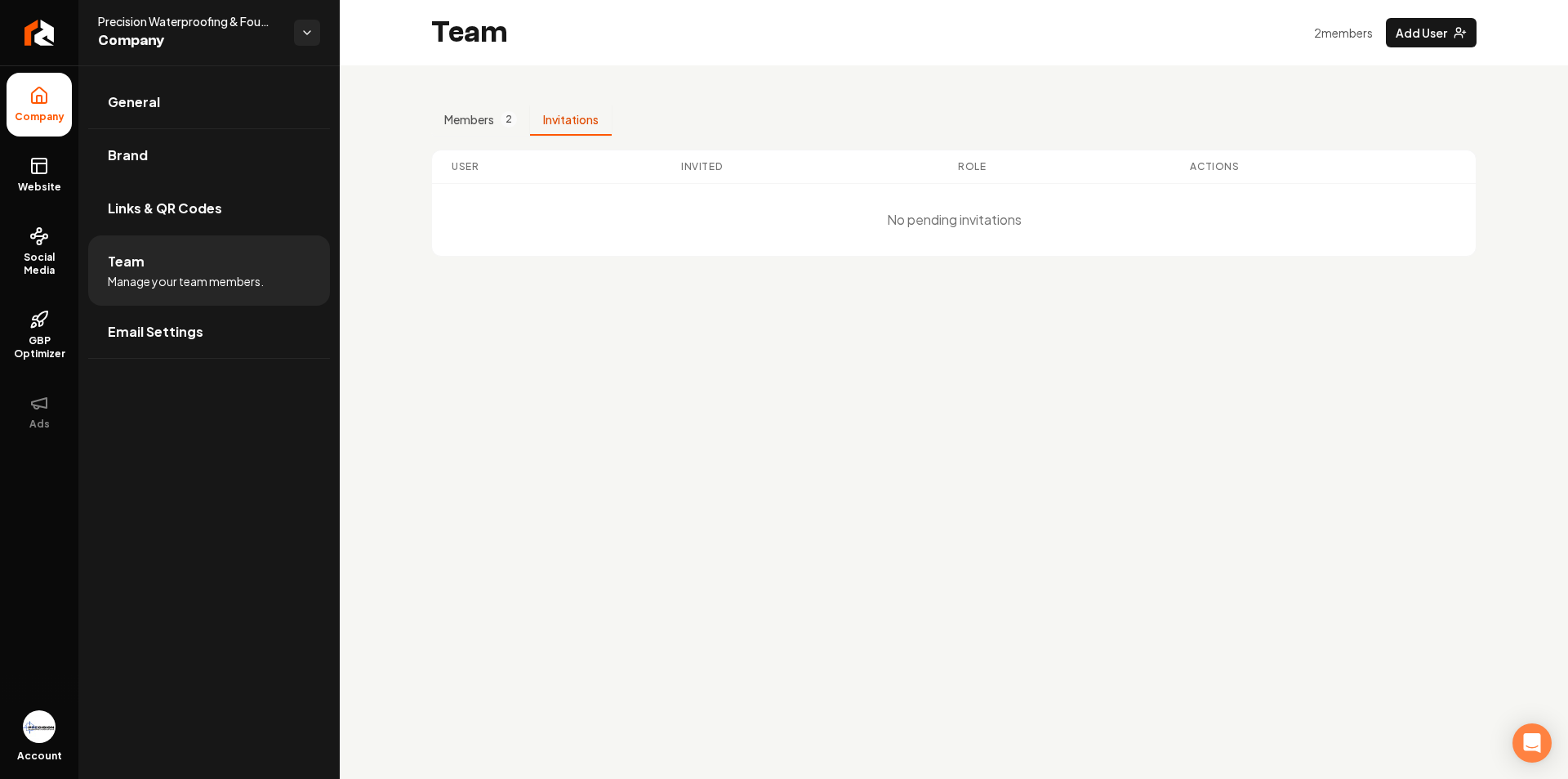
click at [575, 128] on button "Invitations" at bounding box center [571, 119] width 81 height 31
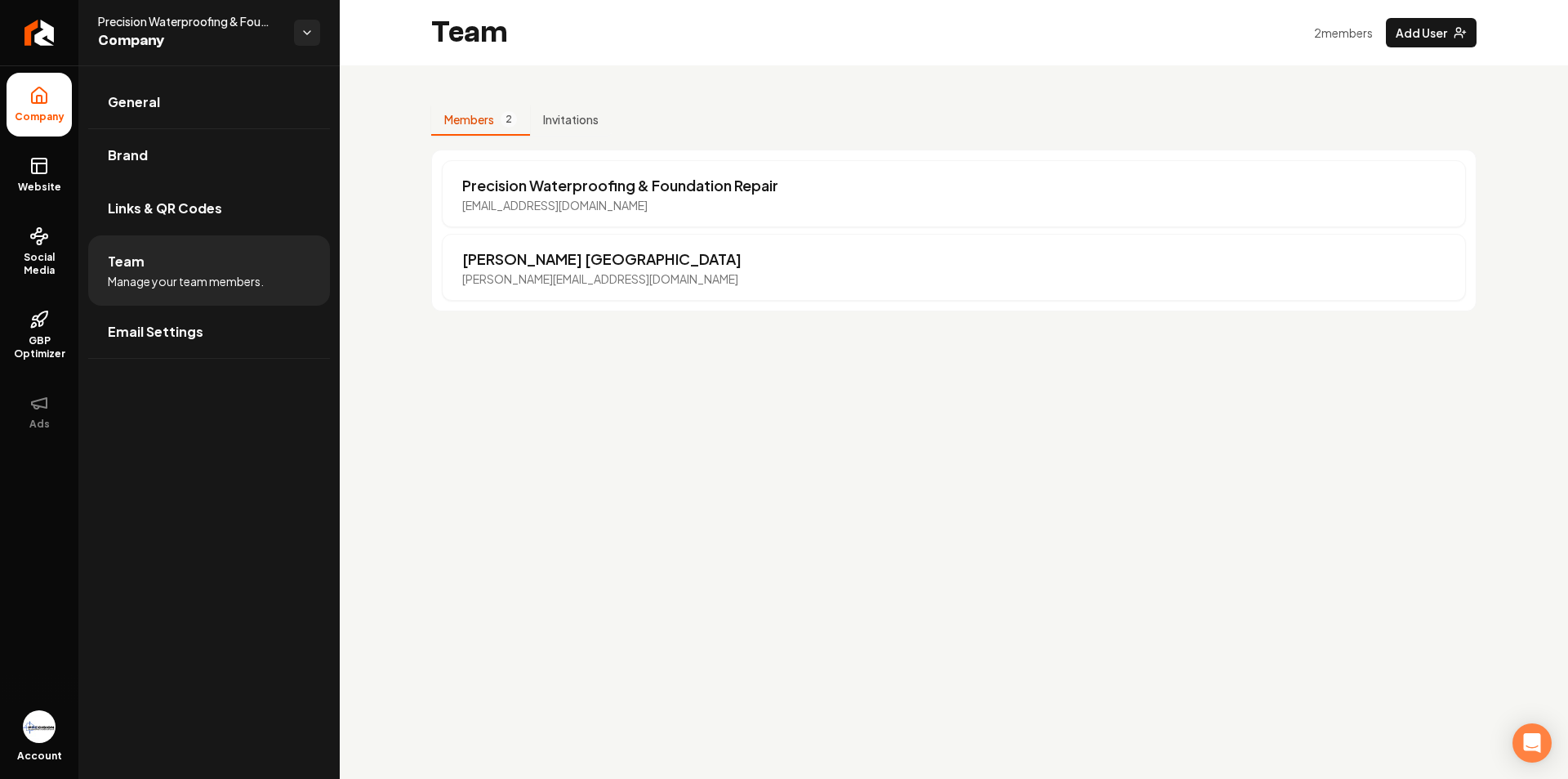
click at [481, 127] on button "Members 2" at bounding box center [481, 119] width 99 height 31
click at [202, 337] on link "Email Settings" at bounding box center [209, 332] width 241 height 53
click at [160, 325] on span "Email Settings" at bounding box center [156, 332] width 95 height 20
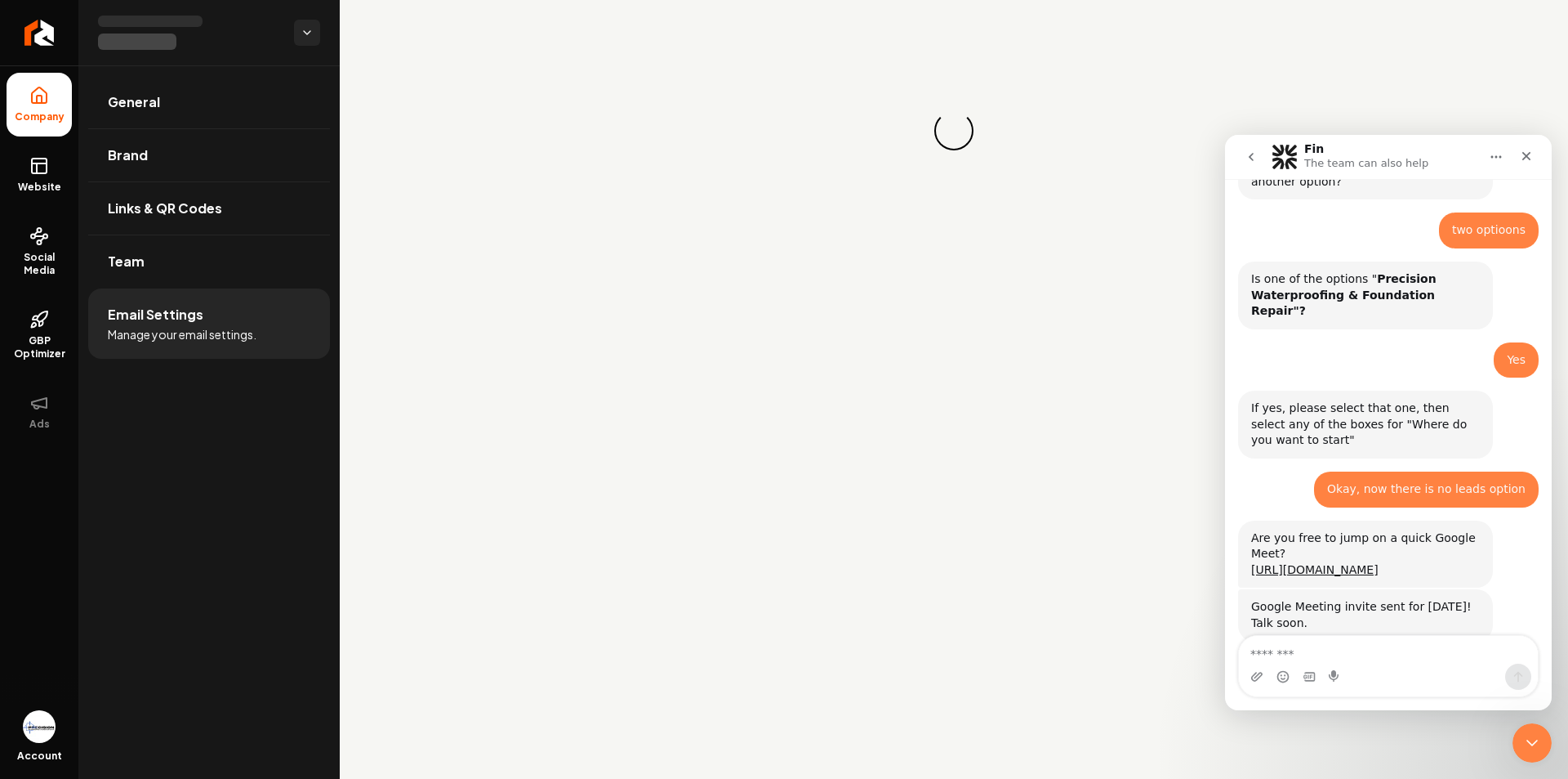
scroll to position [1851, 0]
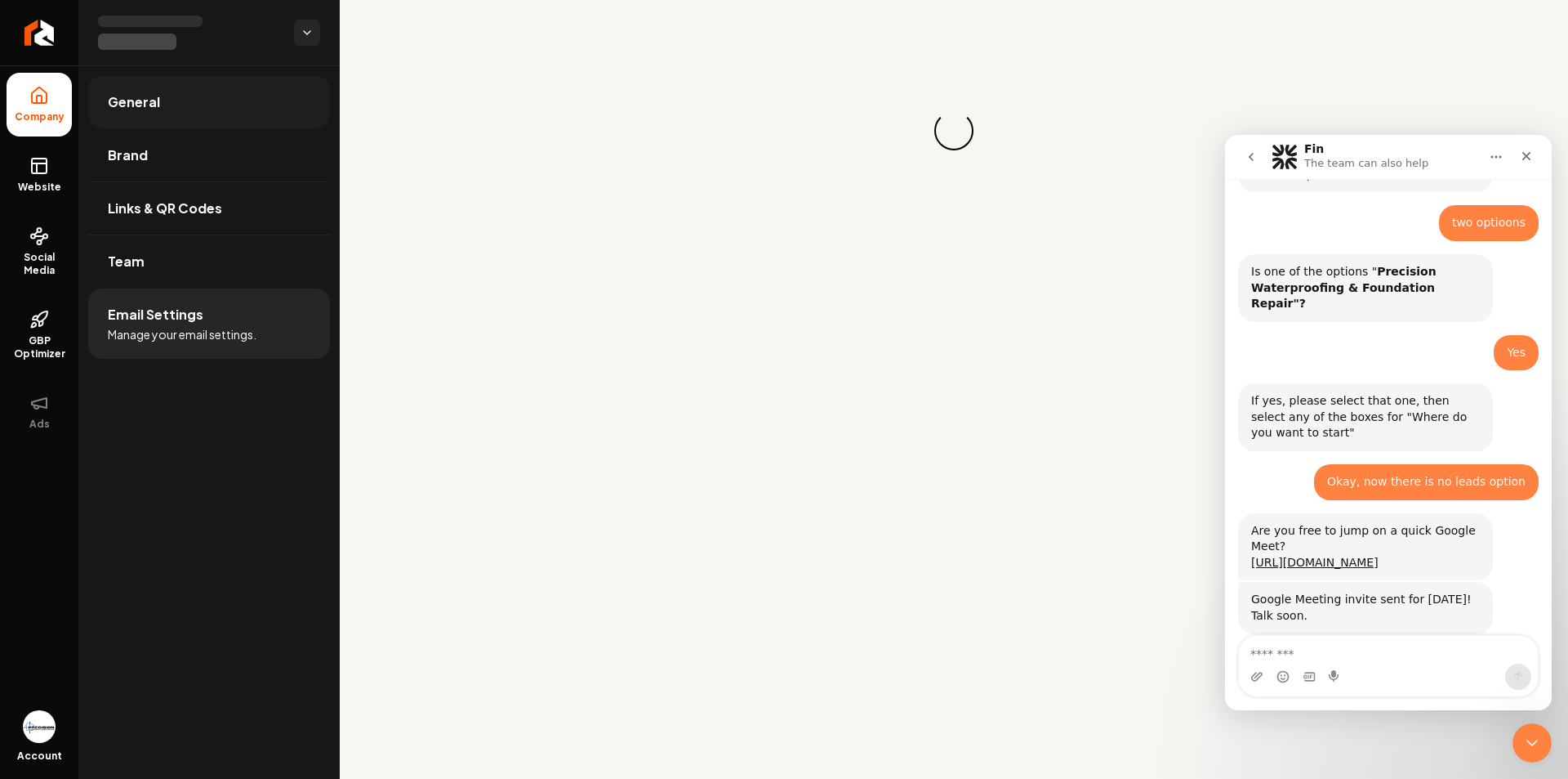
click at [128, 100] on span "General" at bounding box center [134, 102] width 53 height 20
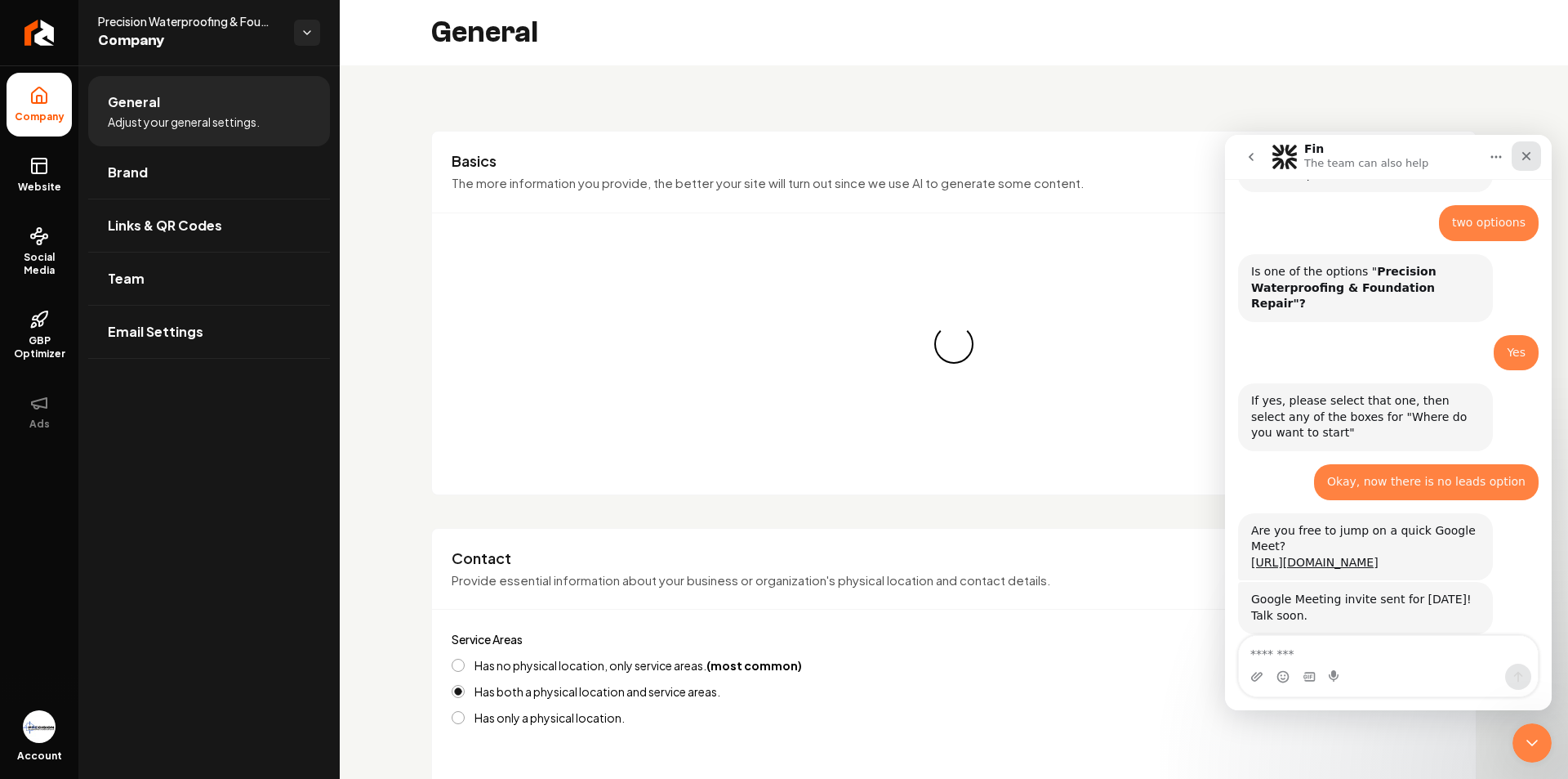
click at [1531, 158] on icon "Close" at bounding box center [1526, 156] width 13 height 13
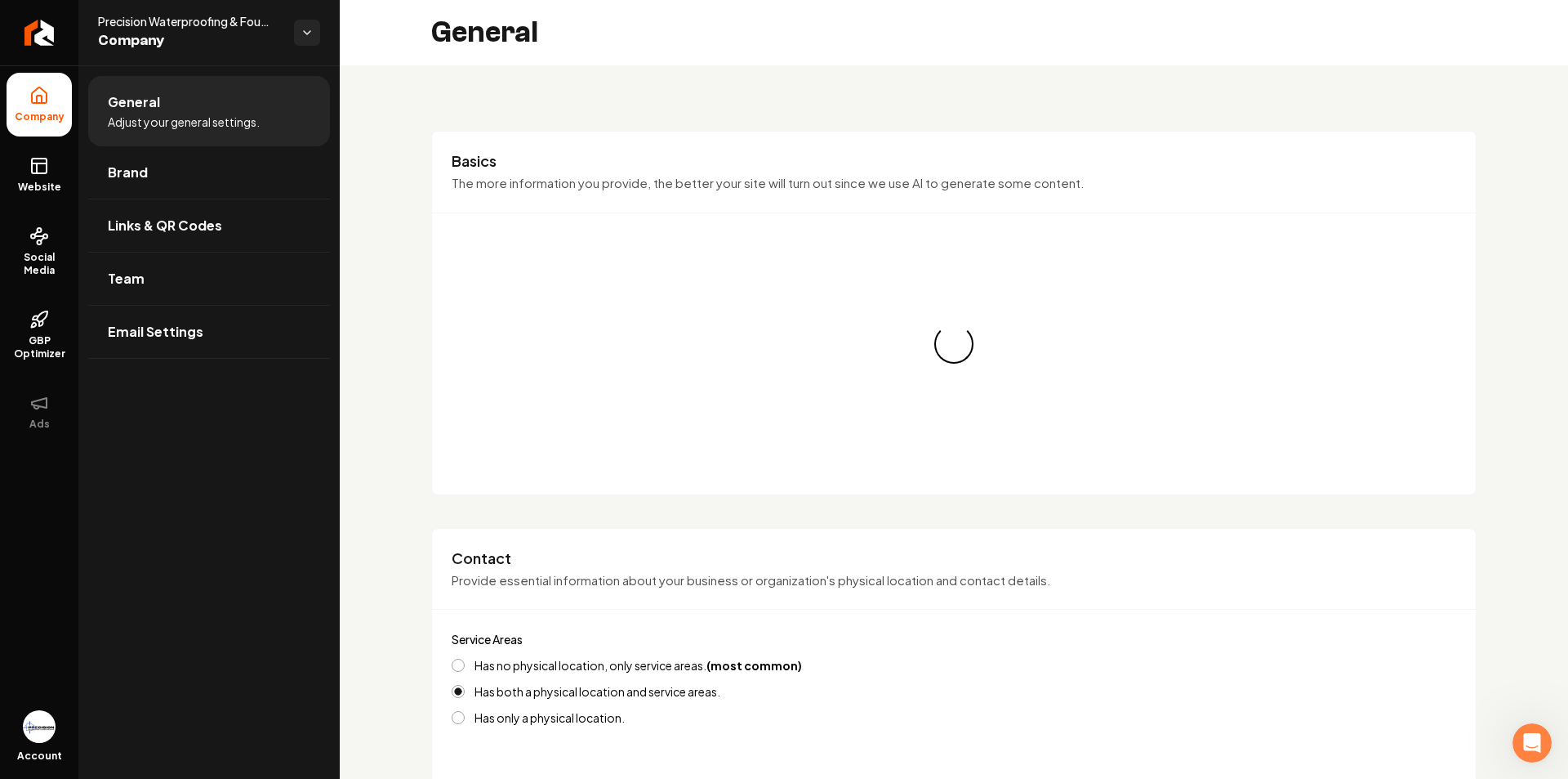
scroll to position [1851, 0]
